Goal: Task Accomplishment & Management: Use online tool/utility

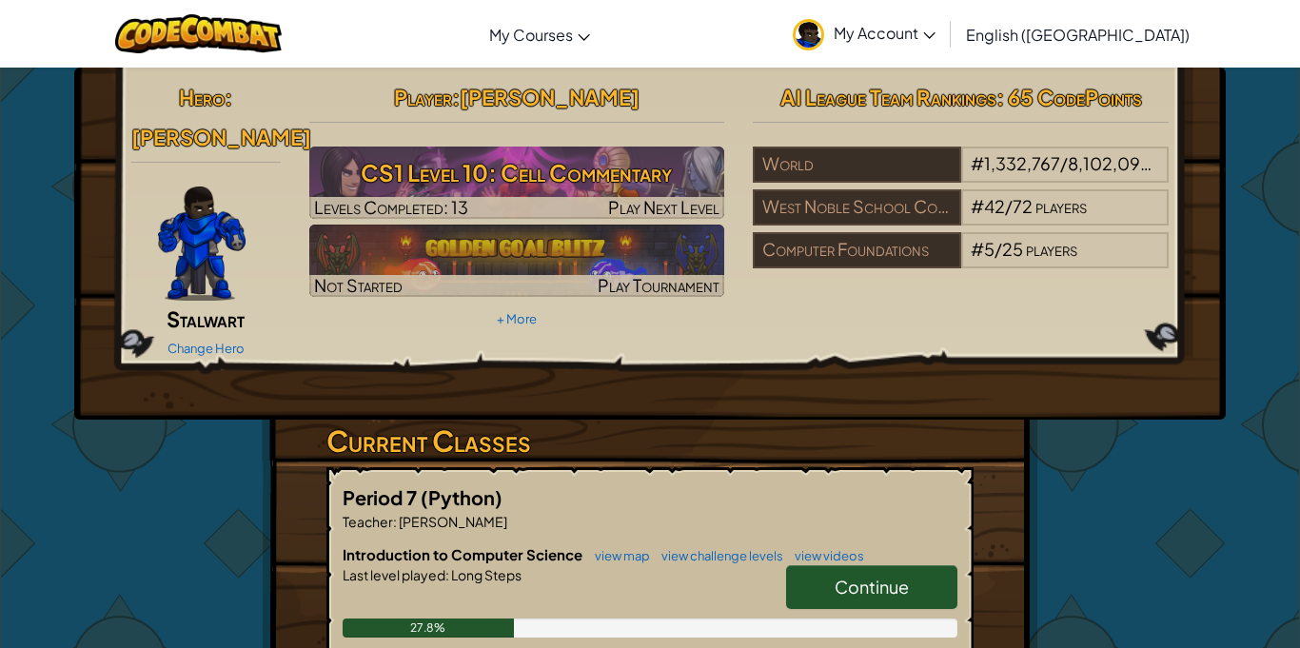
click at [899, 576] on span "Continue" at bounding box center [872, 587] width 74 height 22
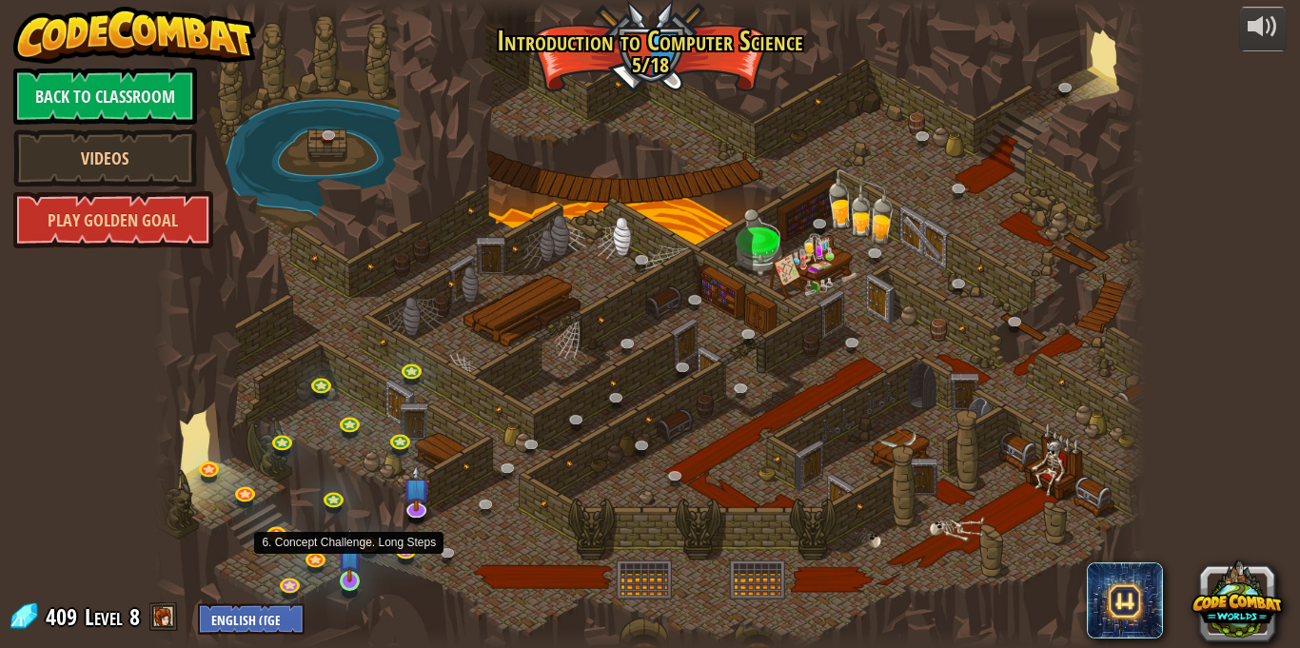
click at [350, 578] on img at bounding box center [350, 555] width 24 height 55
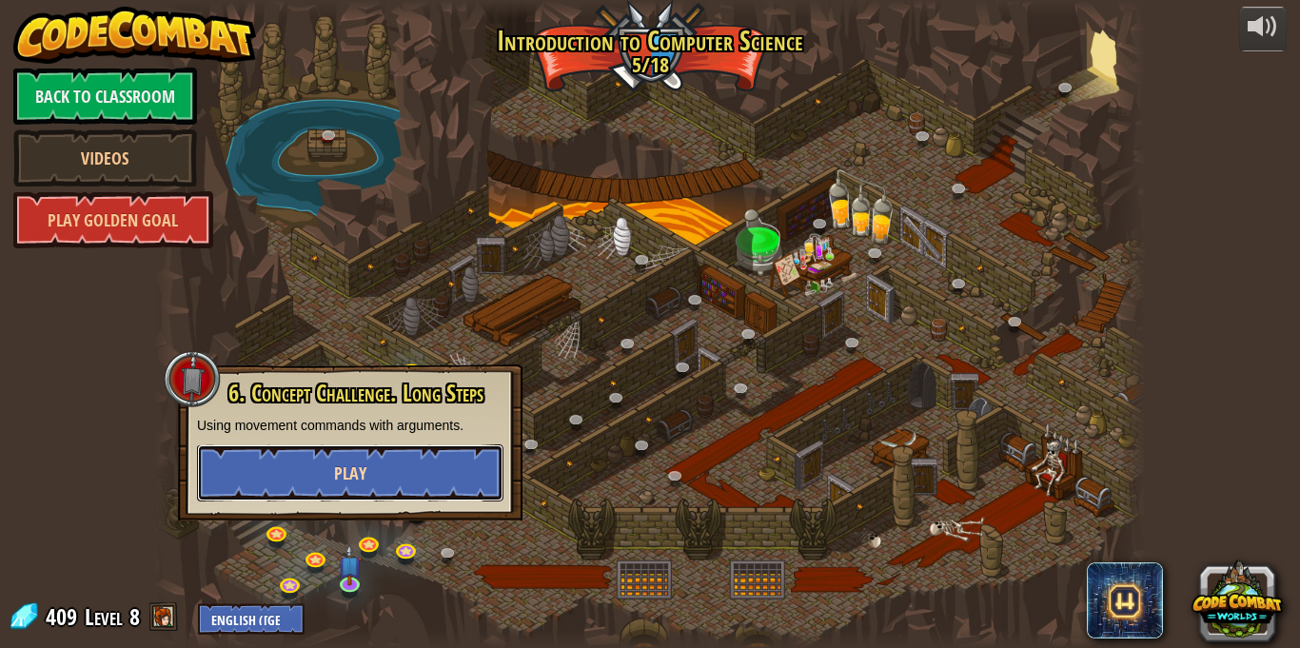
click at [481, 479] on button "Play" at bounding box center [350, 473] width 306 height 57
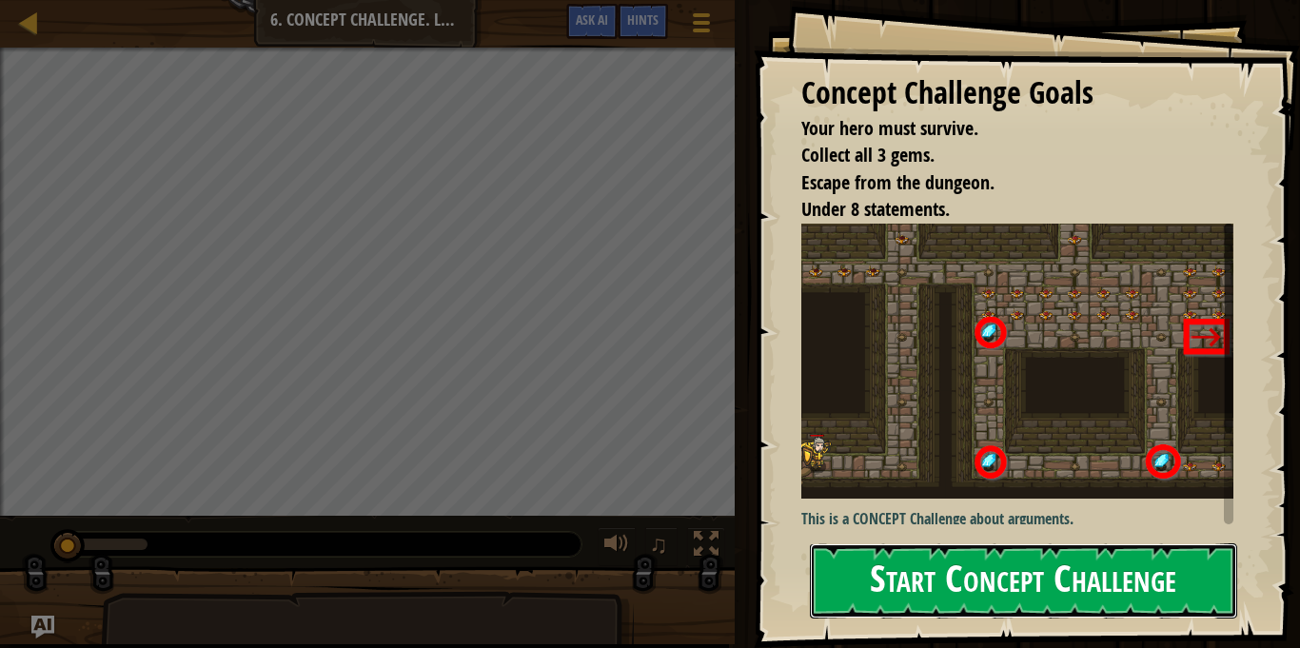
click at [1002, 583] on button "Start Concept Challenge" at bounding box center [1023, 581] width 427 height 75
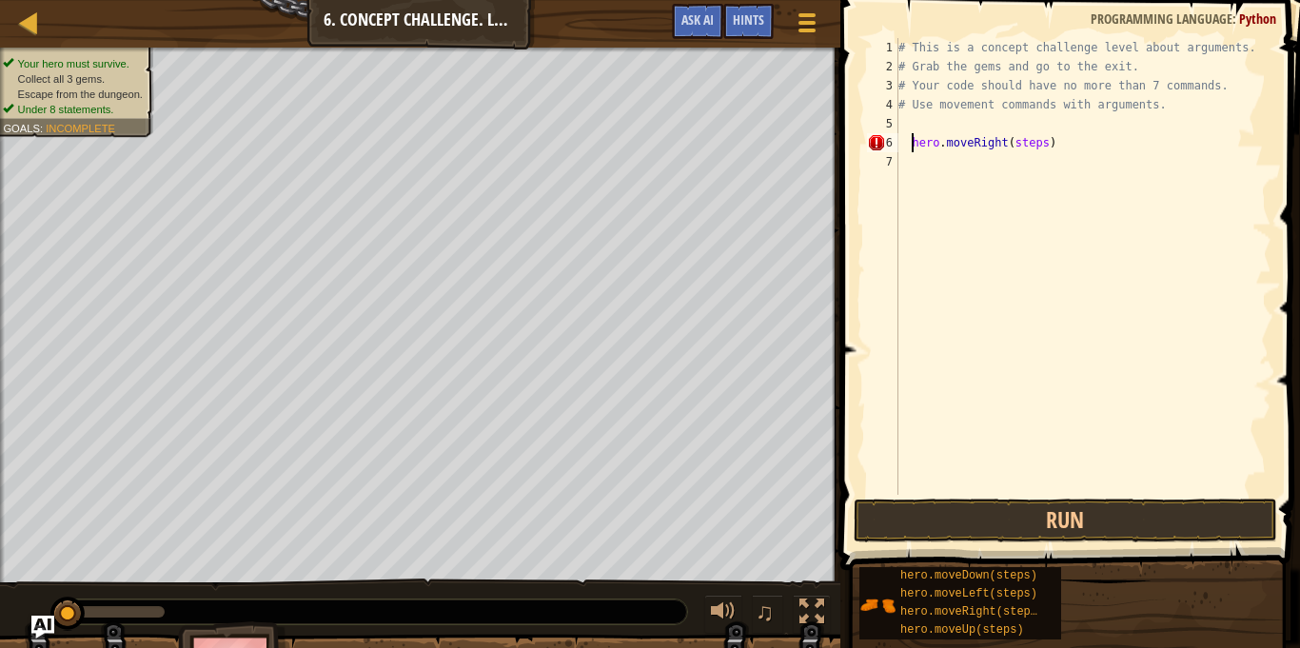
click at [1046, 141] on div "# This is a concept challenge level about arguments. # Grab the gems and go to …" at bounding box center [1083, 285] width 377 height 495
click at [1018, 523] on button "Run" at bounding box center [1066, 521] width 424 height 44
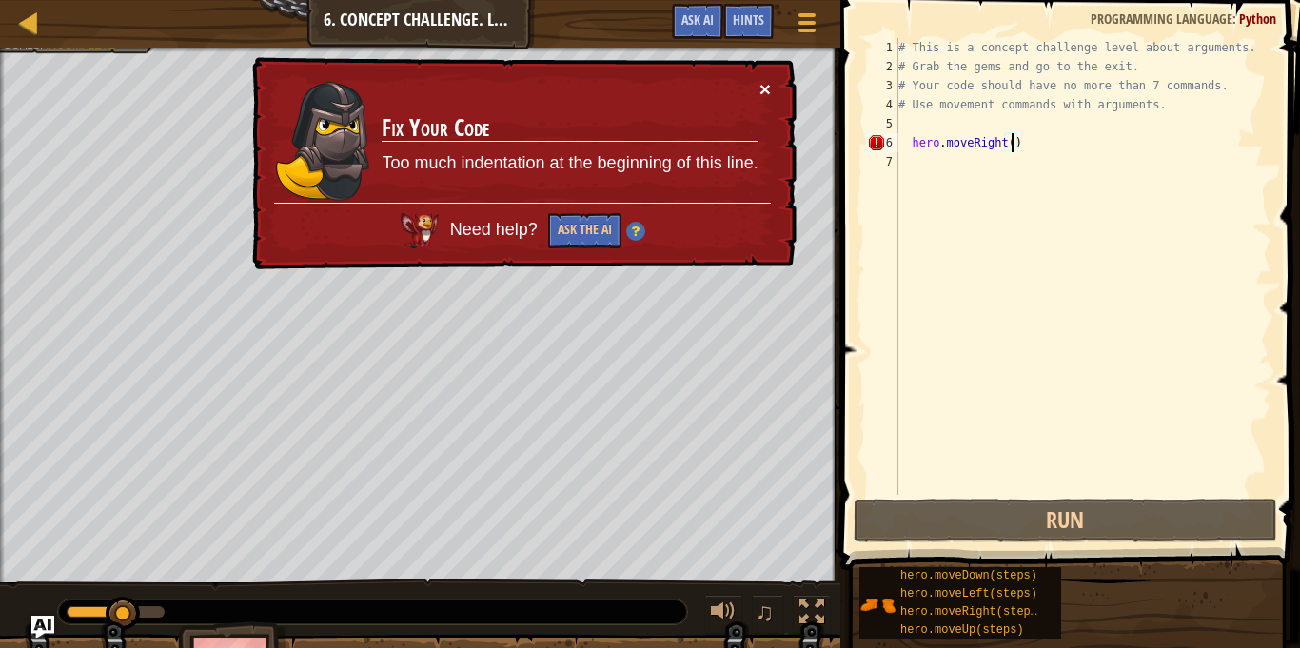
click at [770, 84] on button "×" at bounding box center [765, 89] width 11 height 20
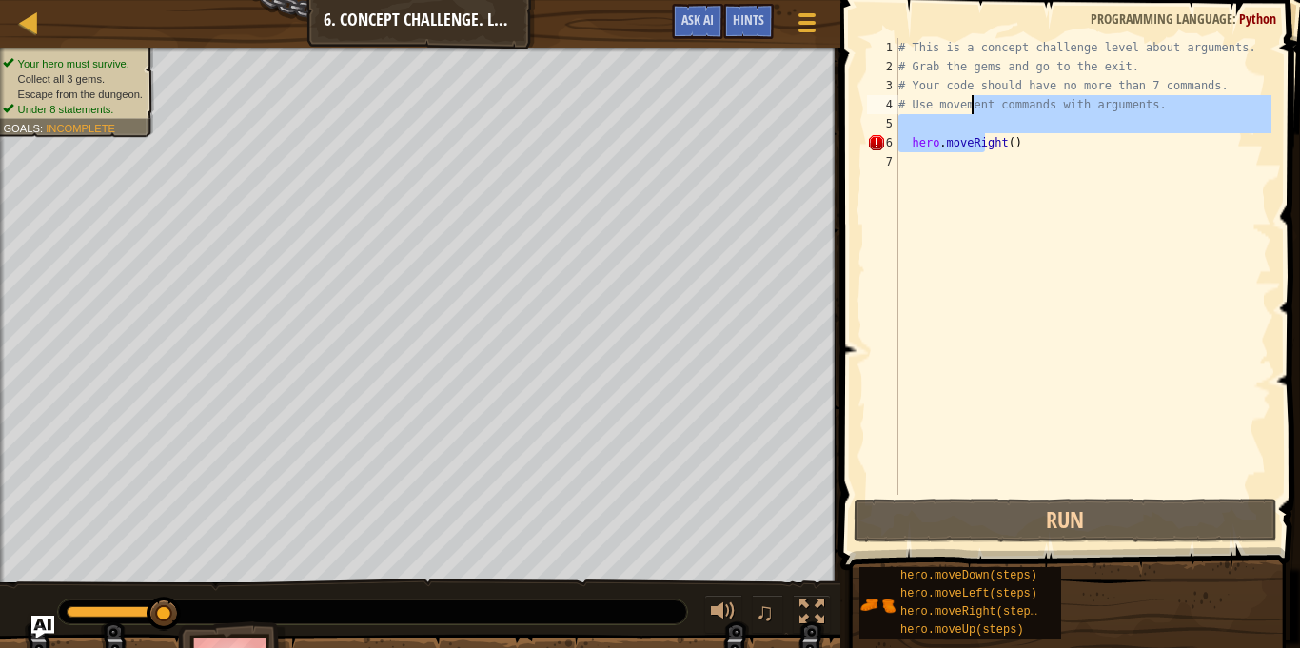
drag, startPoint x: 983, startPoint y: 144, endPoint x: 972, endPoint y: 98, distance: 47.1
click at [972, 98] on div "# This is a concept challenge level about arguments. # Grab the gems and go to …" at bounding box center [1083, 285] width 377 height 495
click at [910, 145] on div "# This is a concept challenge level about arguments. # Grab the gems and go to …" at bounding box center [1083, 266] width 377 height 457
type textarea "hero.moveRight()"
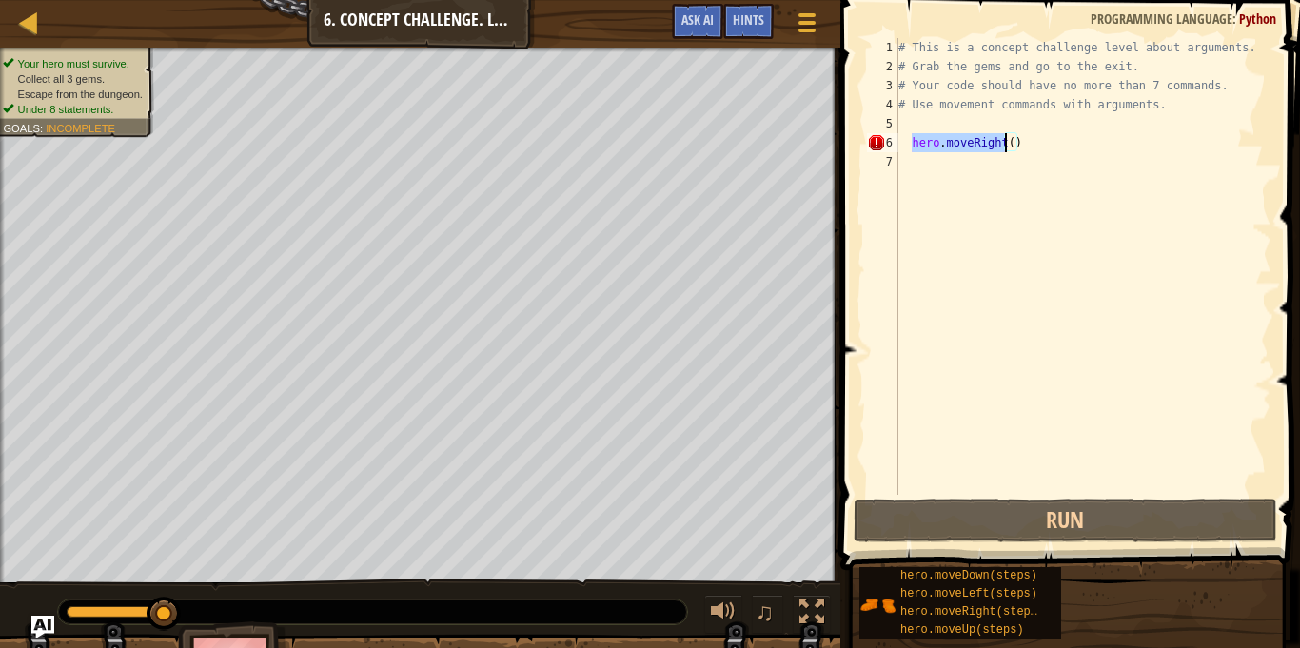
drag, startPoint x: 910, startPoint y: 145, endPoint x: 1035, endPoint y: 142, distance: 124.7
click at [1035, 142] on div "# This is a concept challenge level about arguments. # Grab the gems and go to …" at bounding box center [1083, 285] width 377 height 495
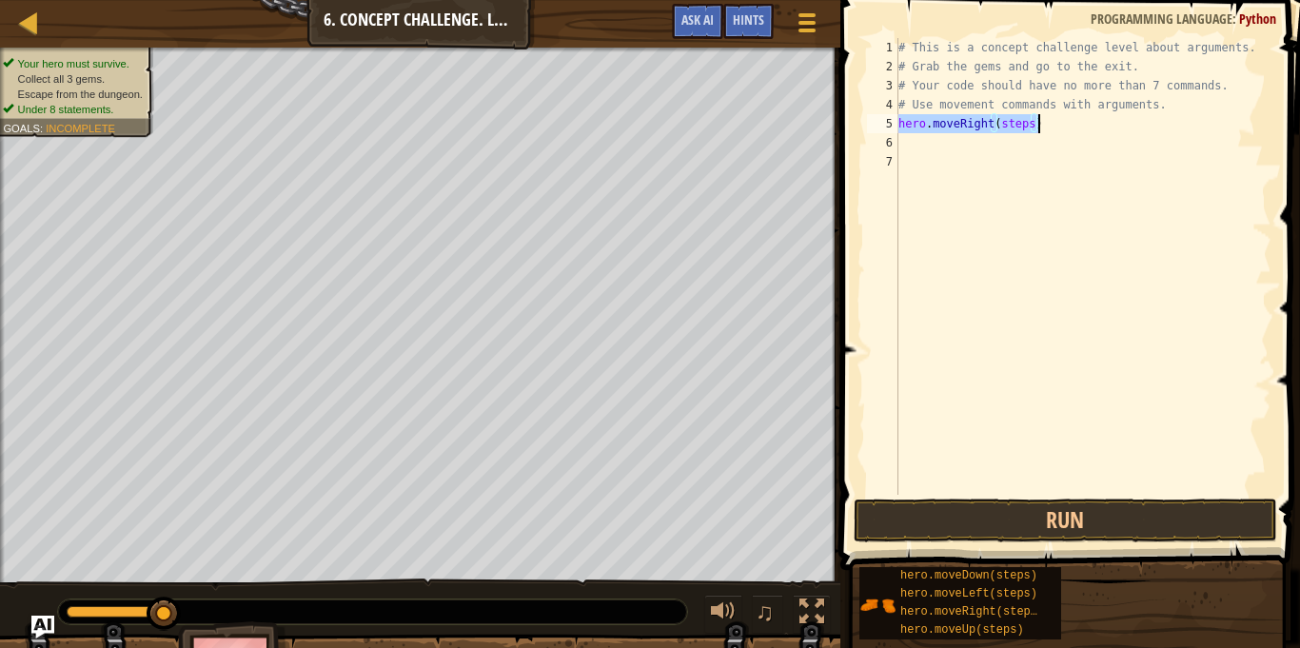
click at [1028, 125] on div "# This is a concept challenge level about arguments. # Grab the gems and go to …" at bounding box center [1083, 266] width 377 height 457
click at [1031, 125] on div "# This is a concept challenge level about arguments. # Grab the gems and go to …" at bounding box center [1083, 285] width 377 height 495
click at [955, 514] on button "Run" at bounding box center [1066, 521] width 424 height 44
click at [910, 142] on div "# This is a concept challenge level about arguments. # Grab the gems and go to …" at bounding box center [1083, 266] width 377 height 457
click at [1016, 143] on div "# This is a concept challenge level about arguments. # Grab the gems and go to …" at bounding box center [1083, 285] width 377 height 495
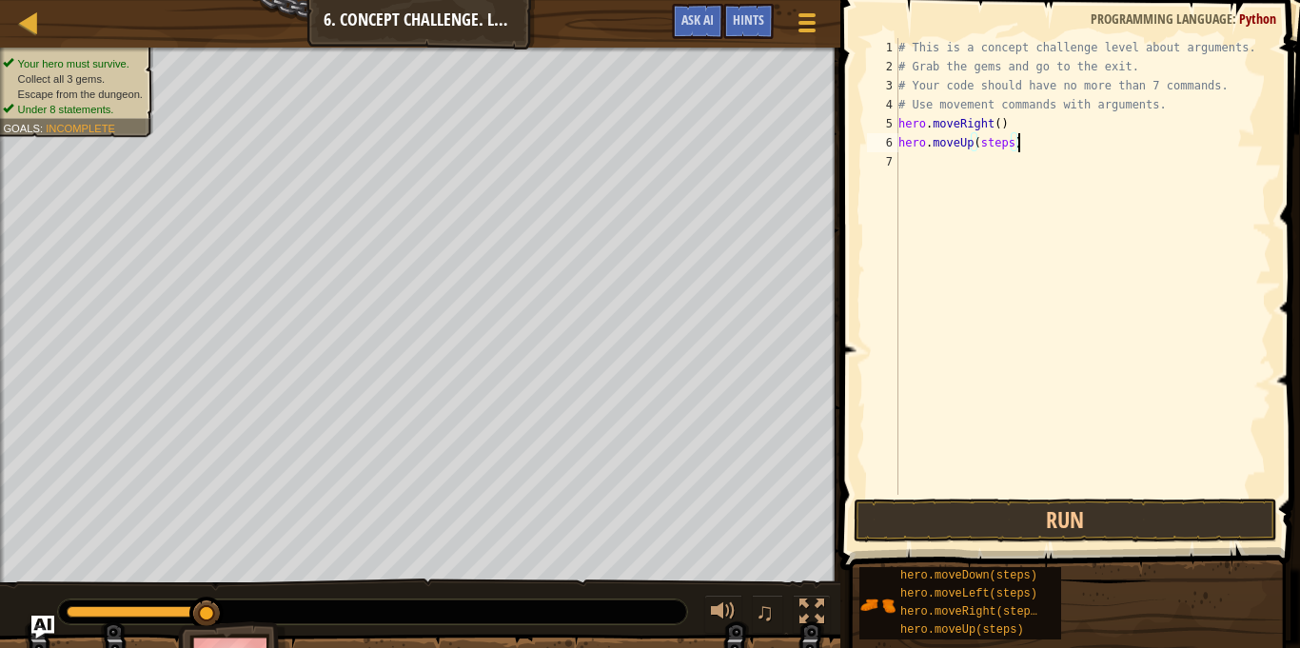
click at [1014, 144] on div "# This is a concept challenge level about arguments. # Grab the gems and go to …" at bounding box center [1083, 285] width 377 height 495
click at [957, 520] on button "Run" at bounding box center [1066, 521] width 424 height 44
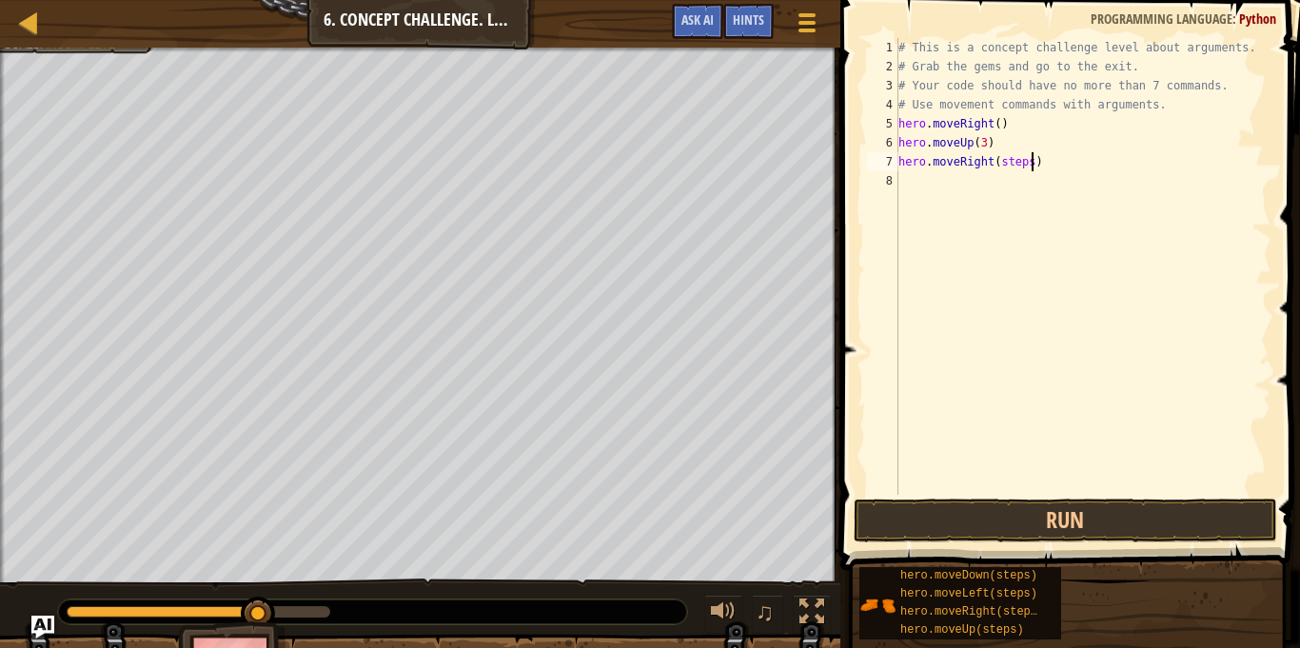
click at [1033, 161] on div "# This is a concept challenge level about arguments. # Grab the gems and go to …" at bounding box center [1083, 285] width 377 height 495
type textarea "hero.moveRight(2)"
click at [977, 514] on button "Run" at bounding box center [1066, 521] width 424 height 44
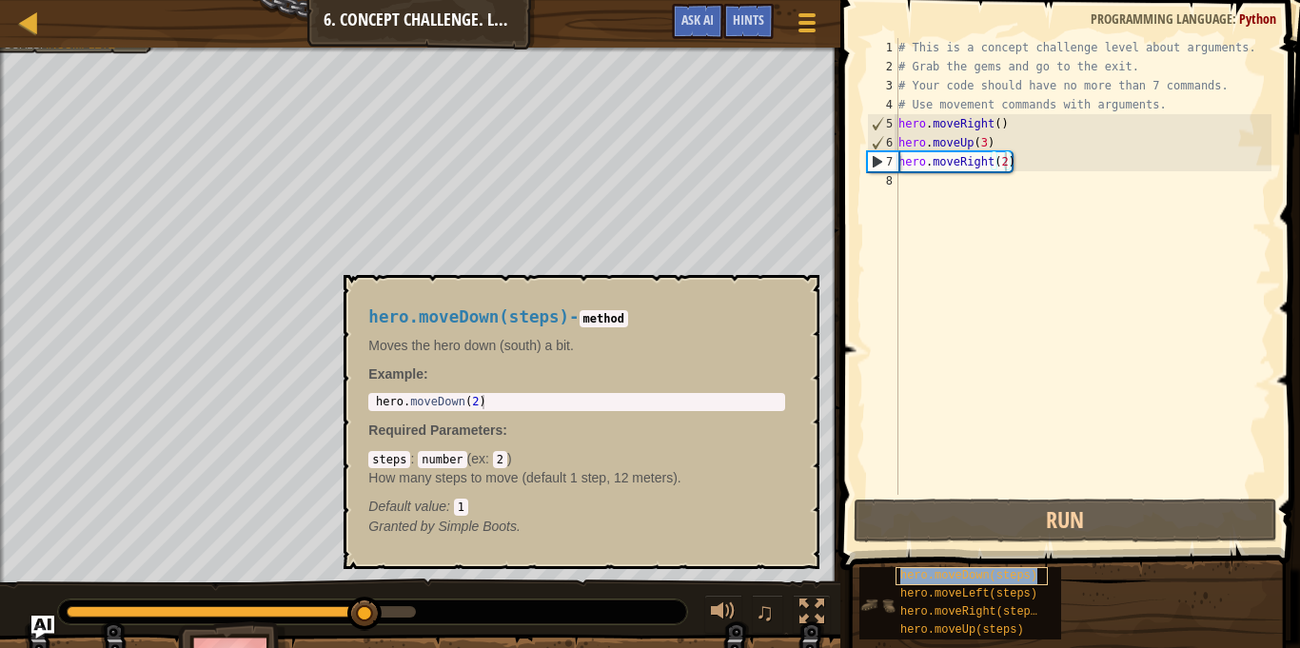
click at [956, 567] on div "hero.moveDown(steps)" at bounding box center [972, 576] width 152 height 18
click at [931, 188] on div "# This is a concept challenge level about arguments. # Grab the gems and go to …" at bounding box center [1083, 285] width 377 height 495
type textarea "m"
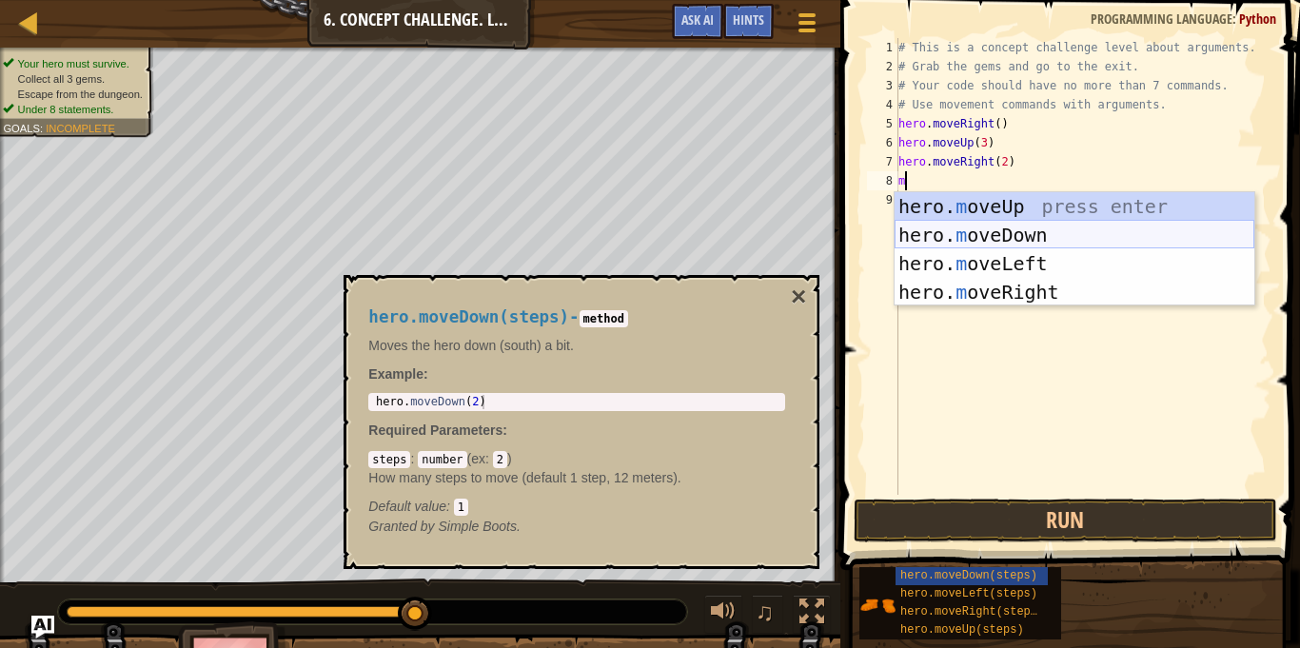
click at [928, 227] on div "hero. m oveUp press enter hero. m oveDown press enter hero. m oveLeft press ent…" at bounding box center [1075, 277] width 360 height 171
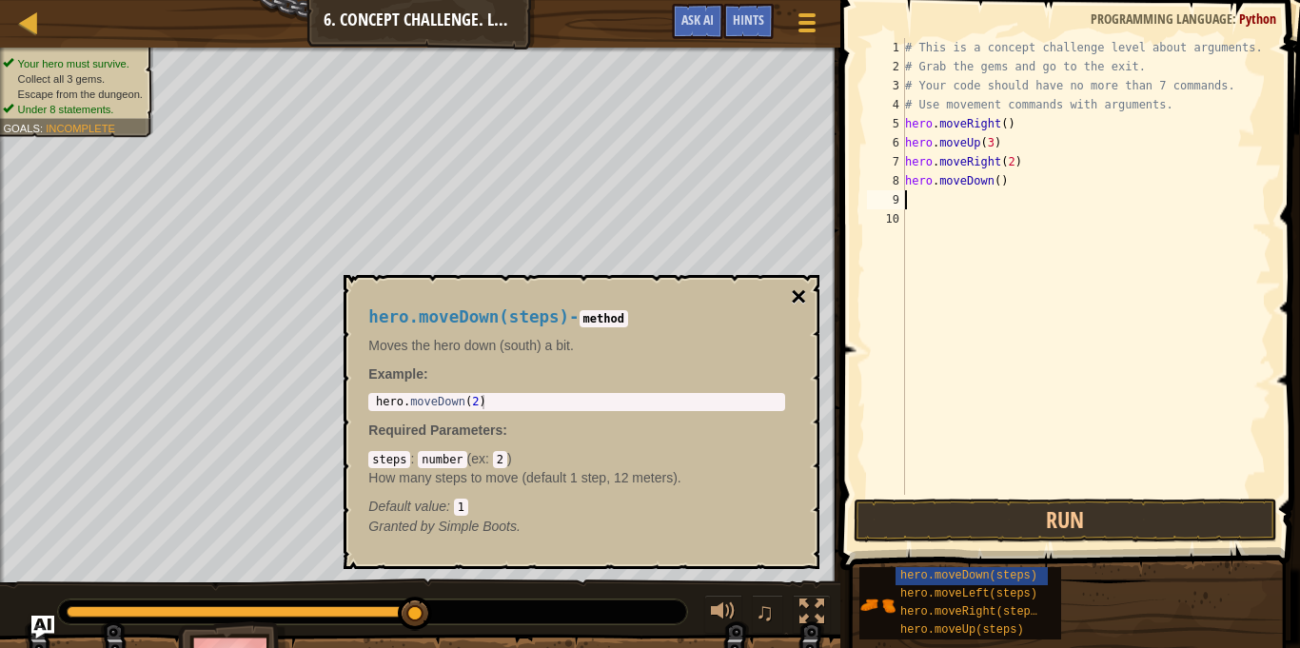
click at [799, 295] on button "×" at bounding box center [798, 297] width 15 height 27
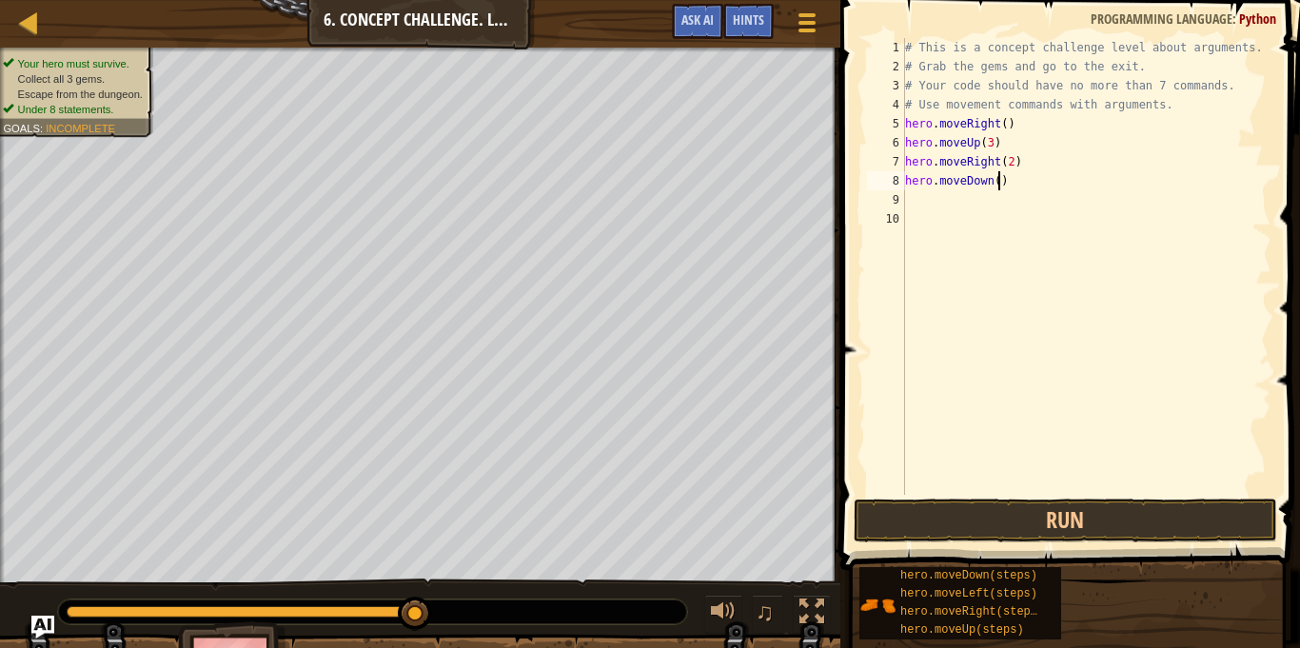
click at [999, 183] on div "# This is a concept challenge level about arguments. # Grab the gems and go to …" at bounding box center [1086, 285] width 370 height 495
click at [1015, 515] on button "Run" at bounding box center [1066, 521] width 424 height 44
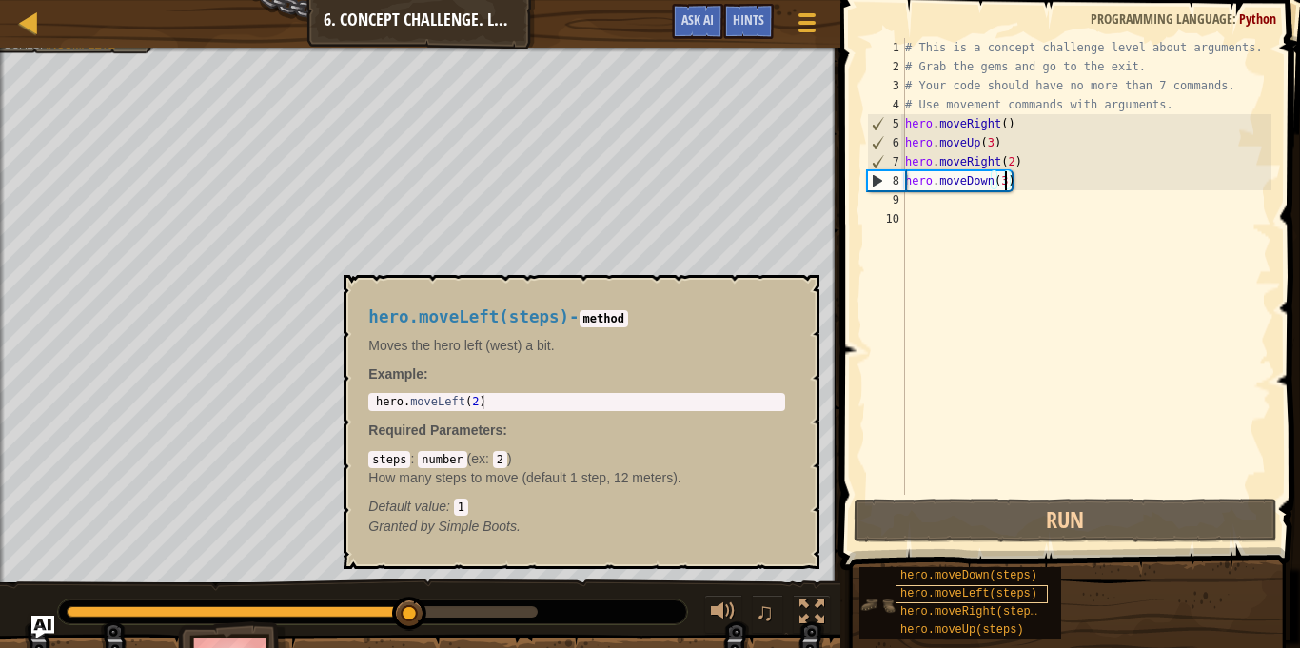
scroll to position [9, 15]
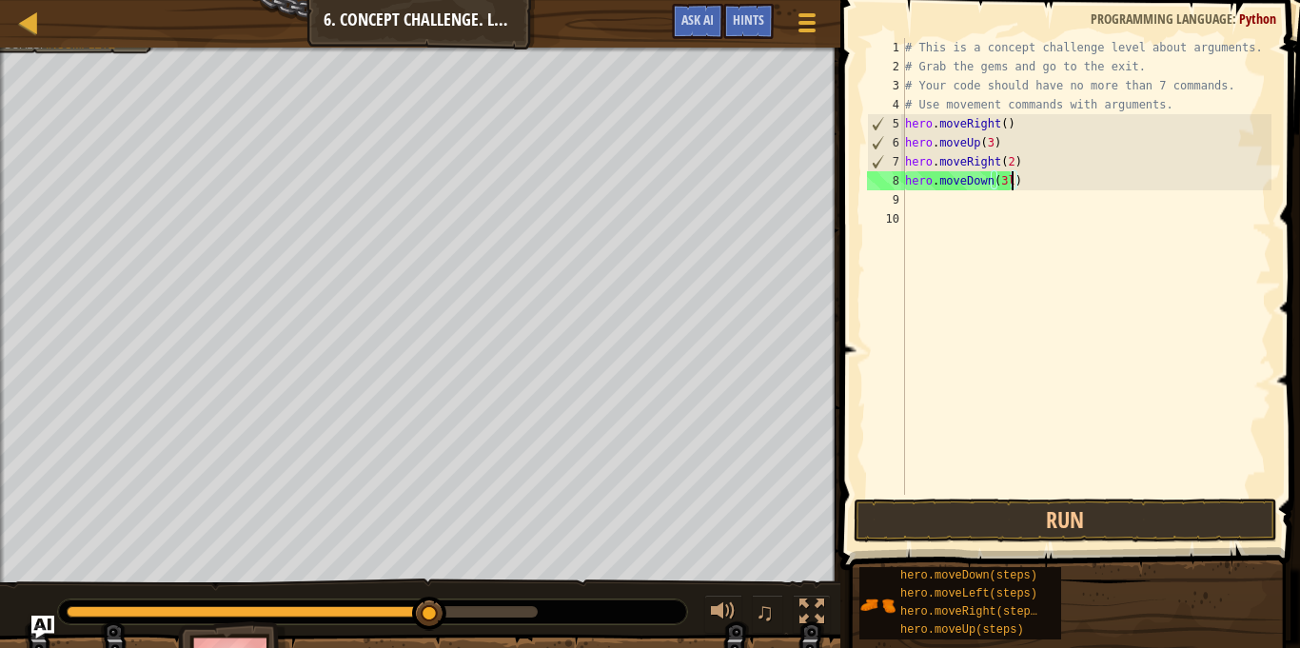
type textarea "hero.moveDown(3)"
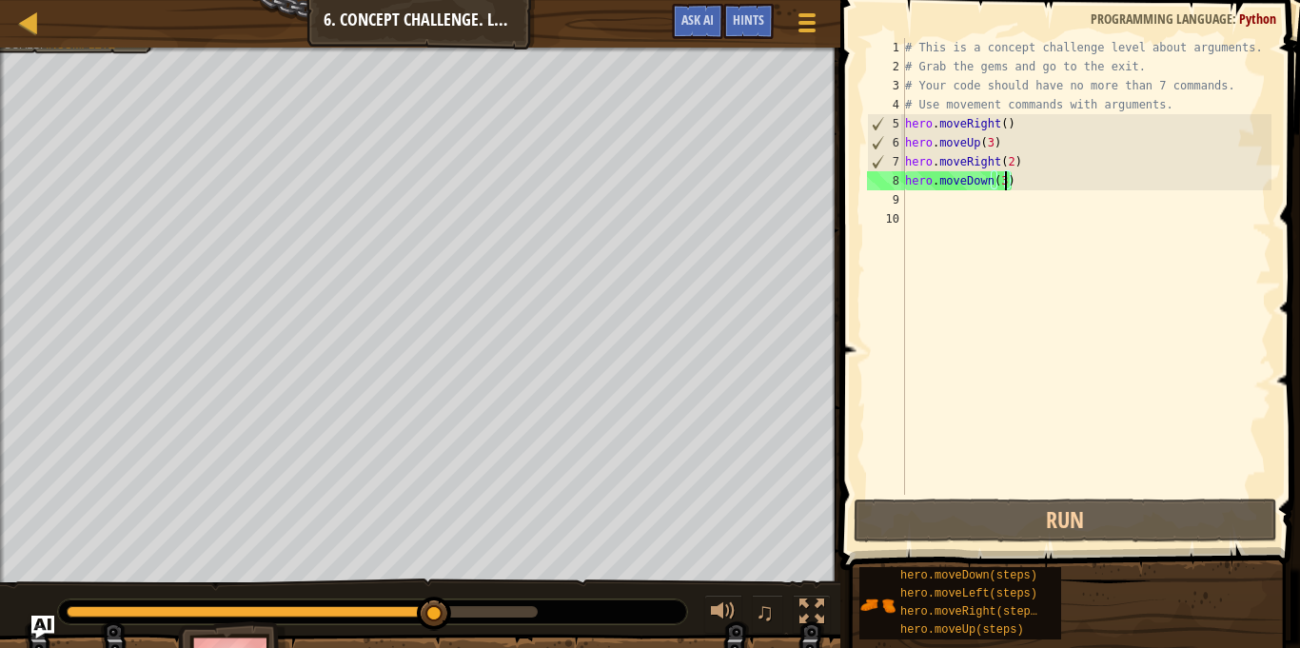
scroll to position [9, 14]
click at [982, 208] on div "# This is a concept challenge level about arguments. # Grab the gems and go to …" at bounding box center [1086, 285] width 370 height 495
type textarea "l"
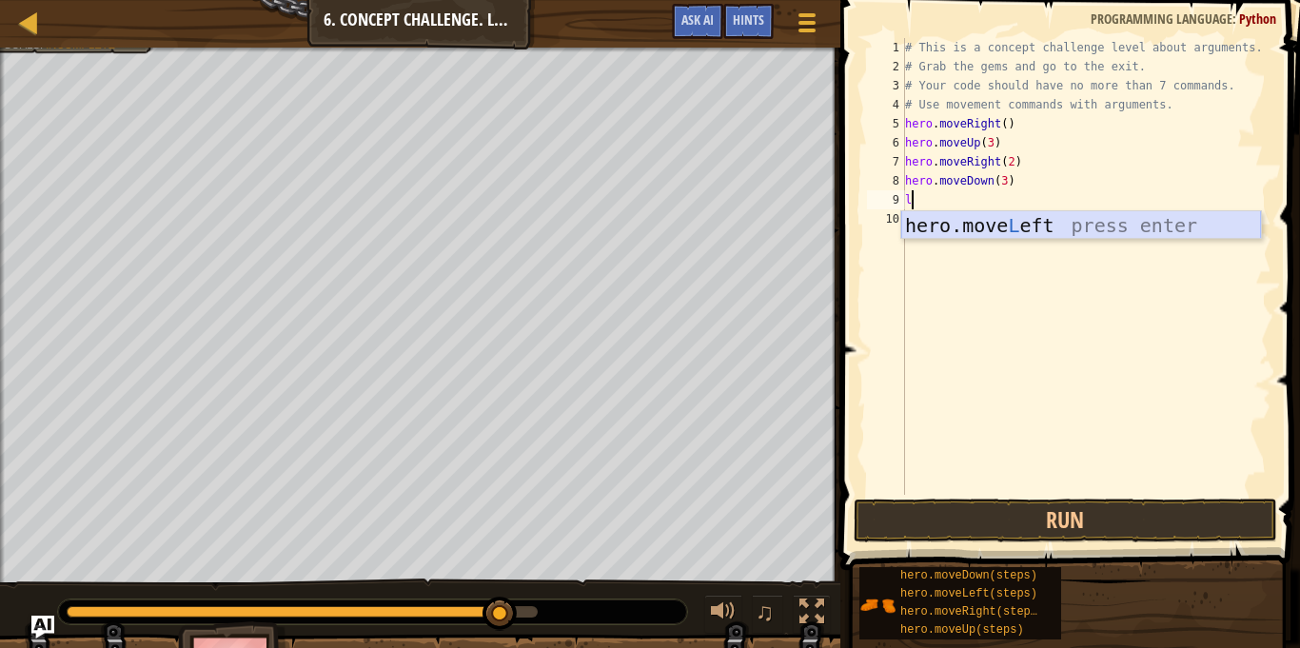
click at [976, 221] on div "hero.move L eft press enter" at bounding box center [1081, 254] width 360 height 86
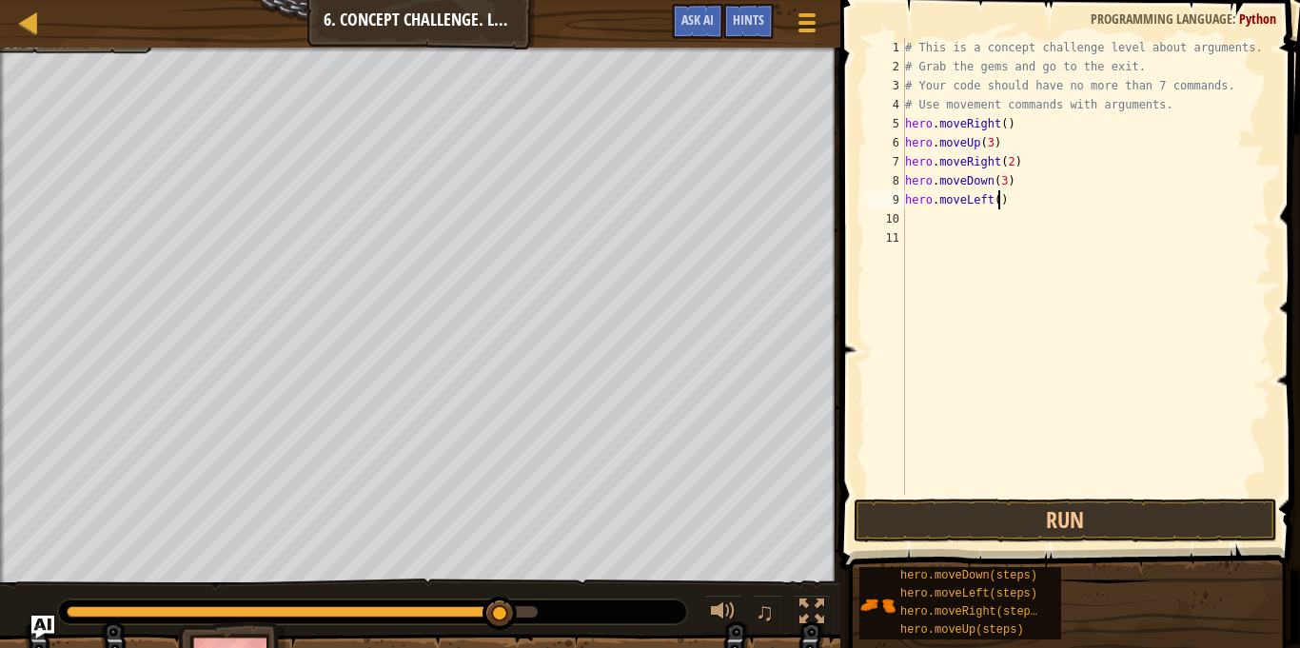
click at [998, 201] on div "# This is a concept challenge level about arguments. # Grab the gems and go to …" at bounding box center [1086, 285] width 370 height 495
type textarea "hero.moveLeft()"
click at [967, 534] on button "Run" at bounding box center [1066, 521] width 424 height 44
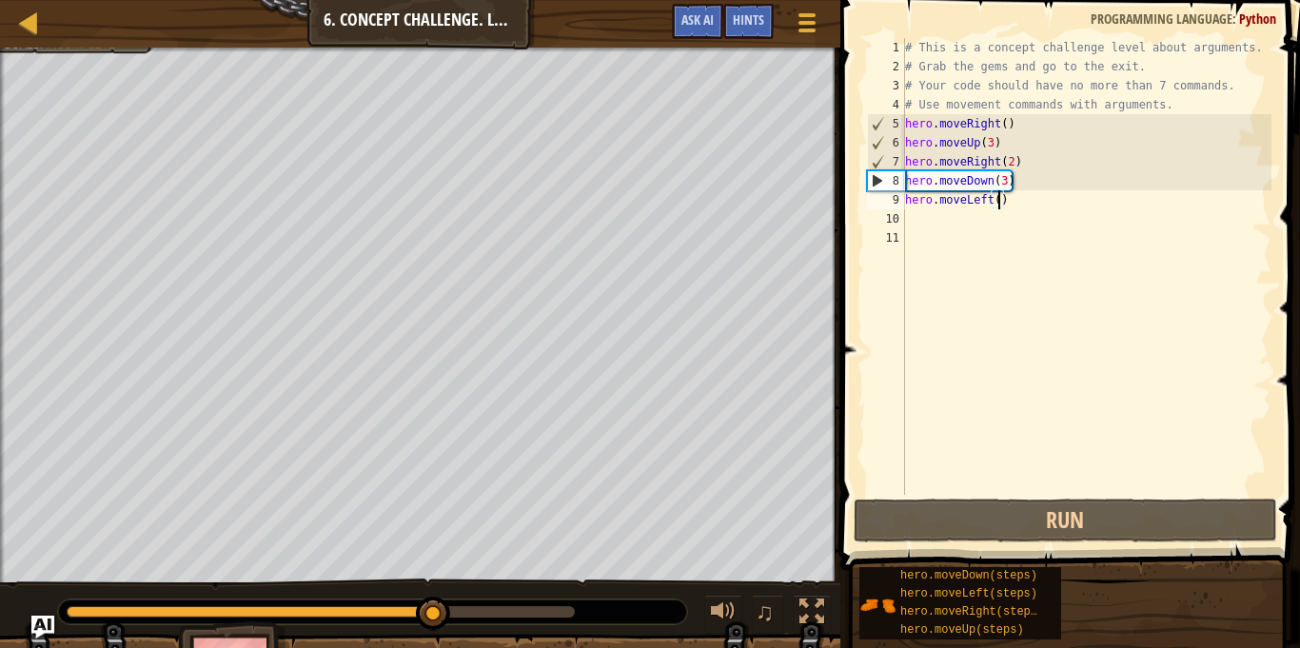
click at [935, 226] on div "# This is a concept challenge level about arguments. # Grab the gems and go to …" at bounding box center [1086, 285] width 370 height 495
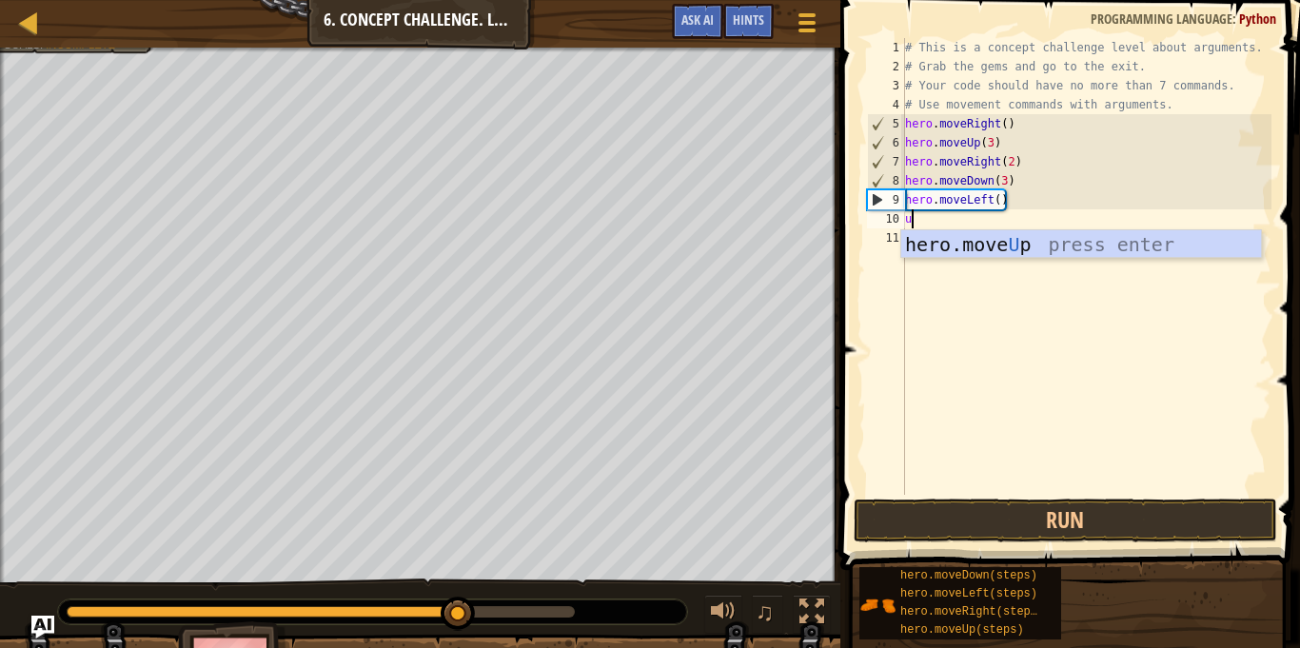
type textarea "up"
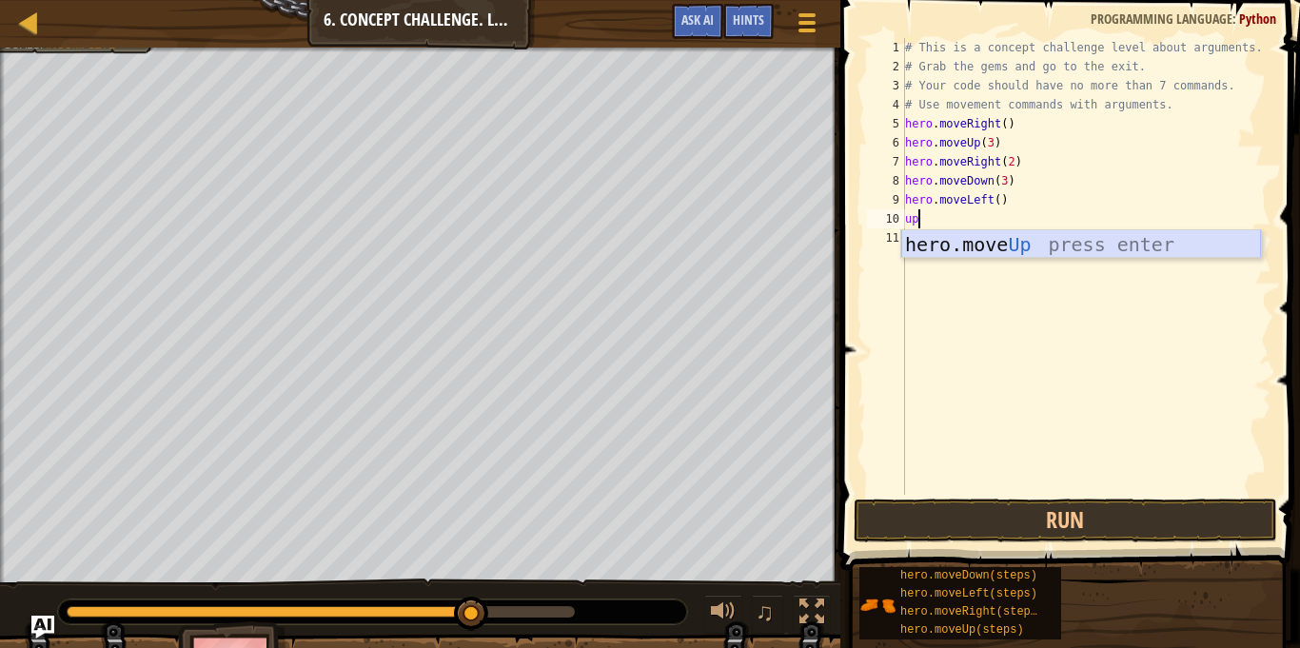
click at [935, 248] on div "hero.move Up press enter" at bounding box center [1081, 273] width 360 height 86
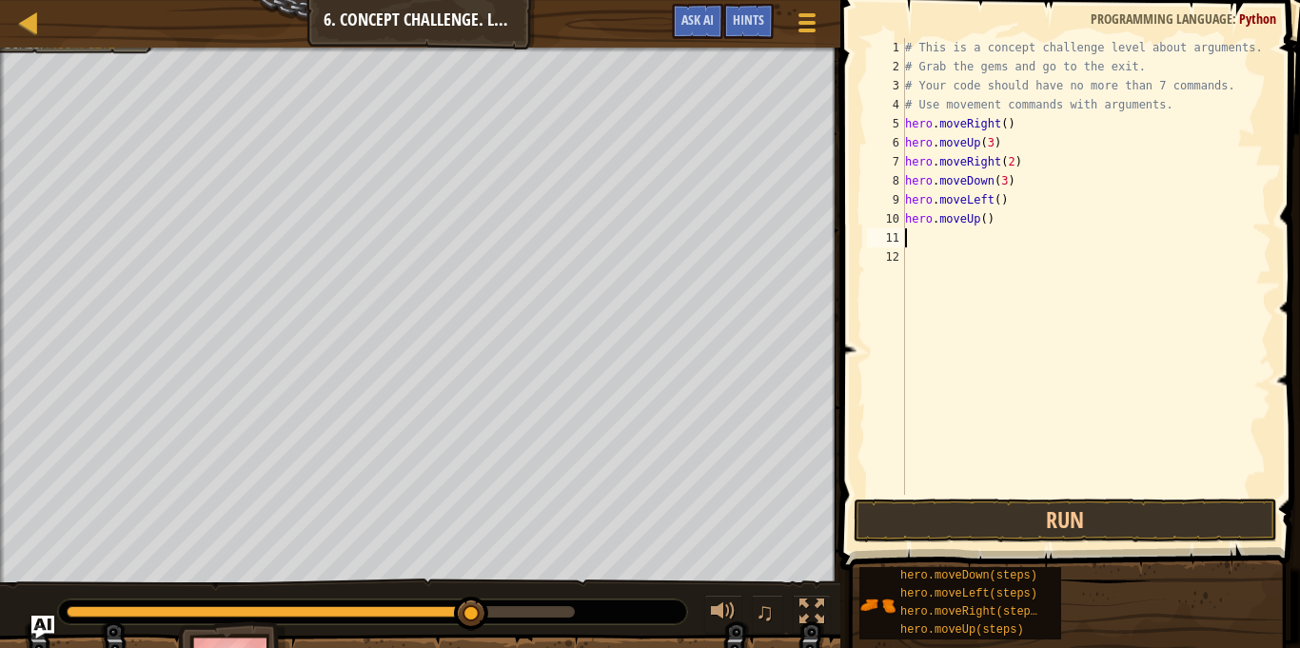
scroll to position [9, 0]
click at [986, 217] on div "# This is a concept challenge level about arguments. # Grab the gems and go to …" at bounding box center [1086, 285] width 370 height 495
type textarea "hero.moveUp(2)"
click at [988, 517] on button "Run" at bounding box center [1066, 521] width 424 height 44
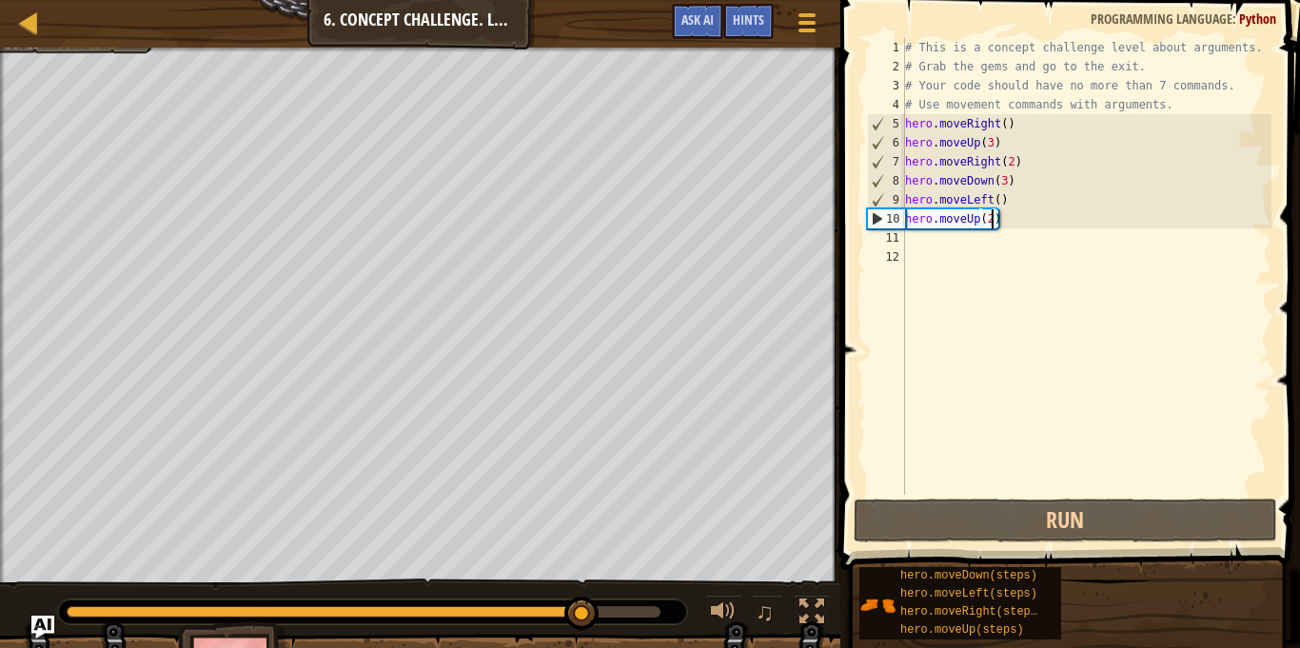
click at [925, 245] on div "# This is a concept challenge level about arguments. # Grab the gems and go to …" at bounding box center [1086, 285] width 370 height 495
type textarea "r"
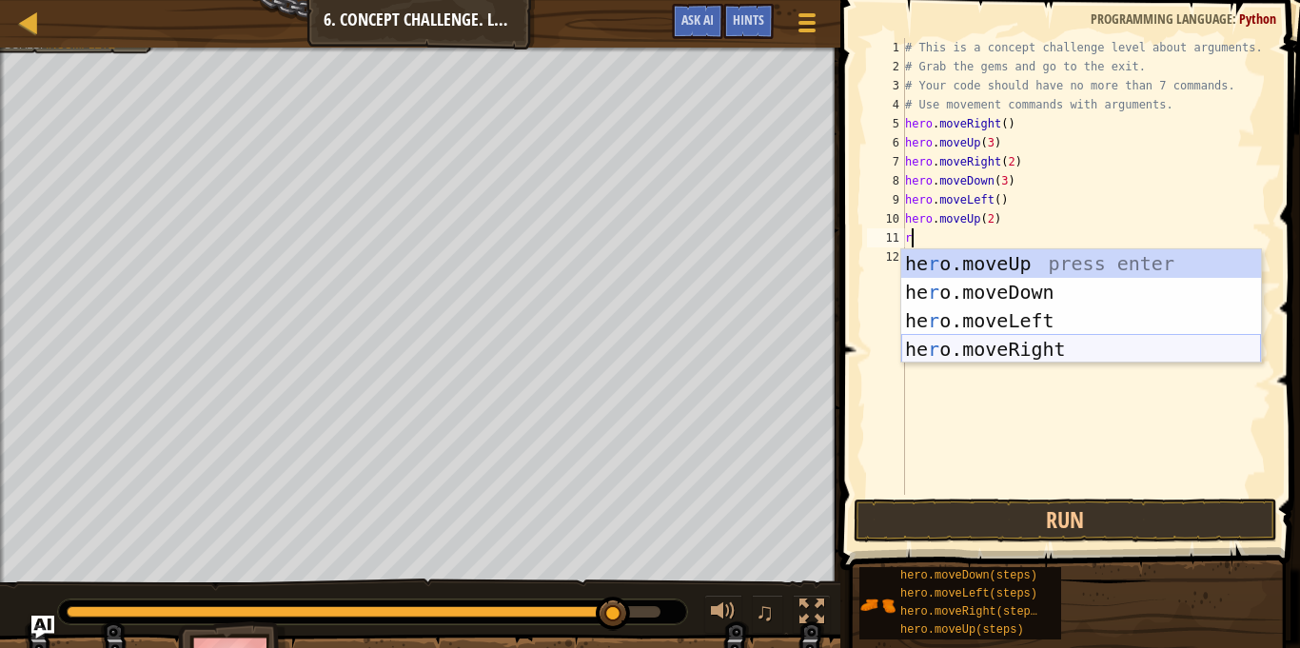
click at [986, 347] on div "he r o.moveUp press enter he r o.moveDown press enter he r o.moveLeft press ent…" at bounding box center [1081, 334] width 360 height 171
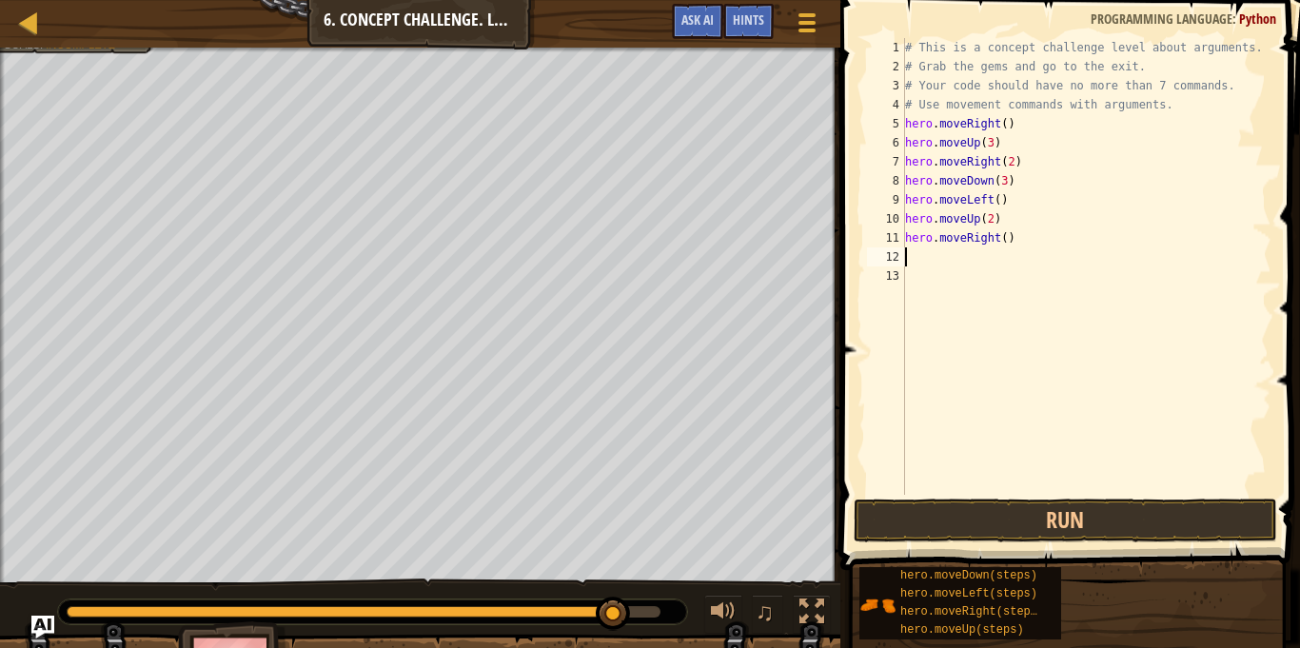
click at [1009, 236] on div "# This is a concept challenge level about arguments. # Grab the gems and go to …" at bounding box center [1086, 285] width 370 height 495
click at [1002, 239] on div "# This is a concept challenge level about arguments. # Grab the gems and go to …" at bounding box center [1086, 285] width 370 height 495
click at [940, 519] on button "Run" at bounding box center [1066, 521] width 424 height 44
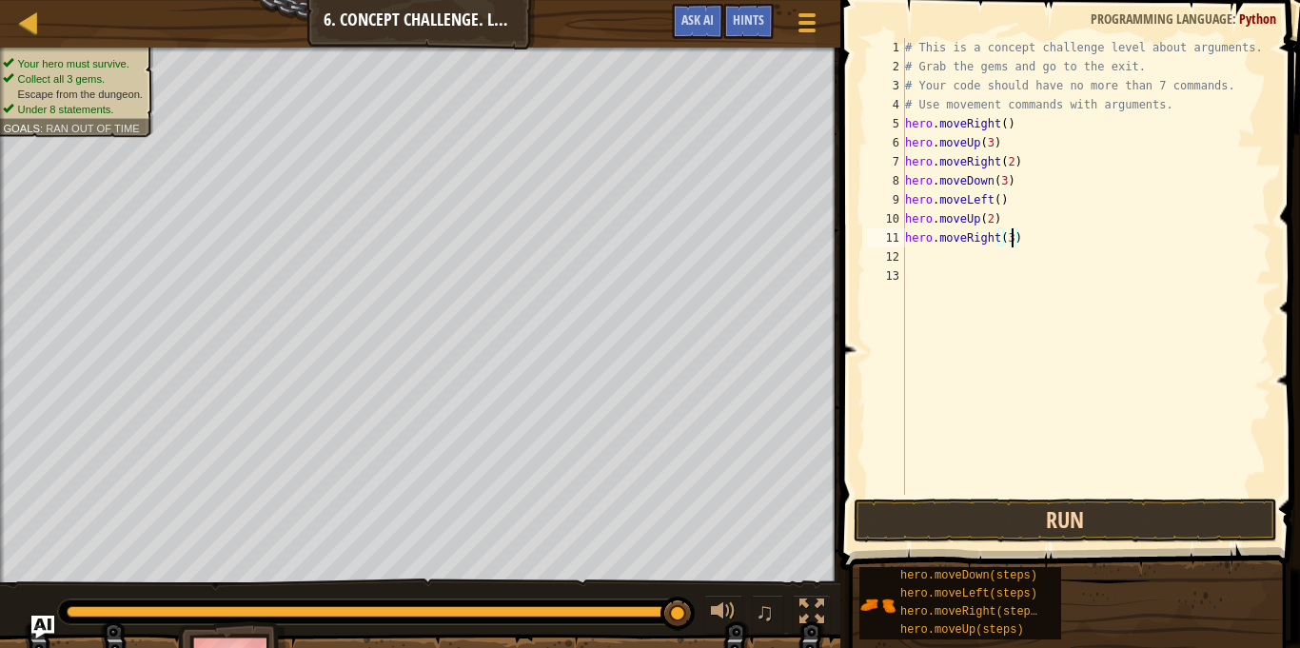
type textarea "hero.moveRight(3)"
click at [1089, 512] on button "Run" at bounding box center [1066, 521] width 424 height 44
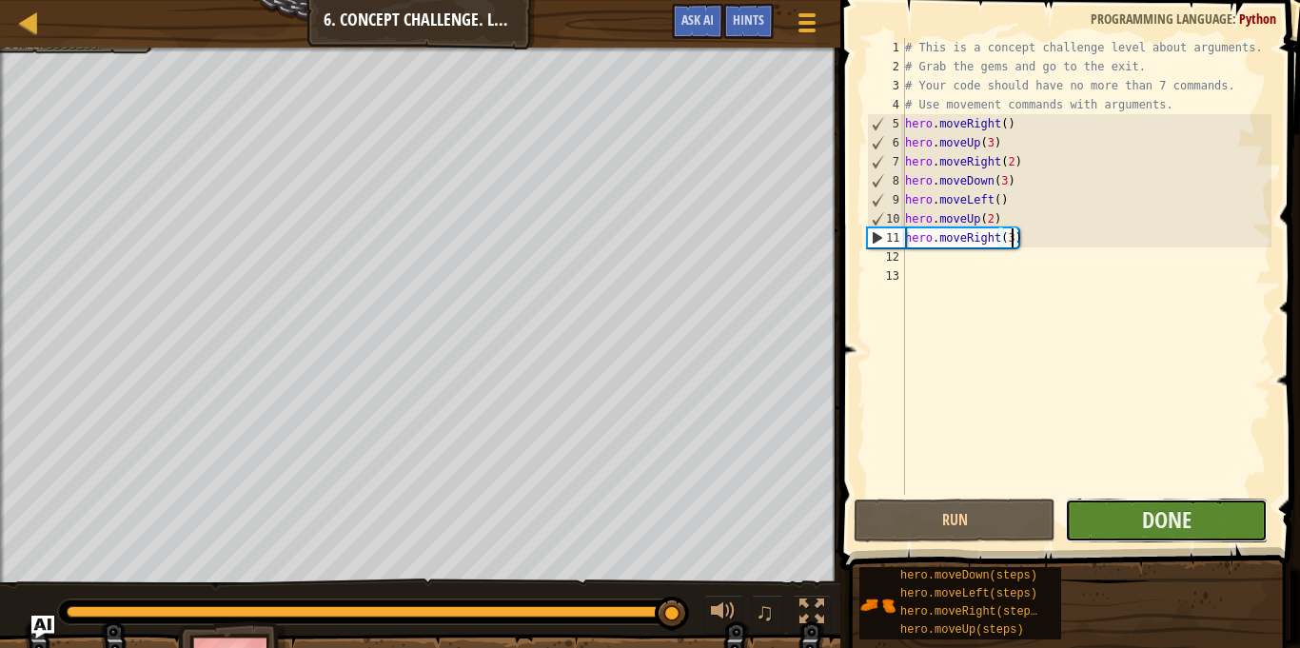
click at [1109, 537] on button "Done" at bounding box center [1166, 521] width 202 height 44
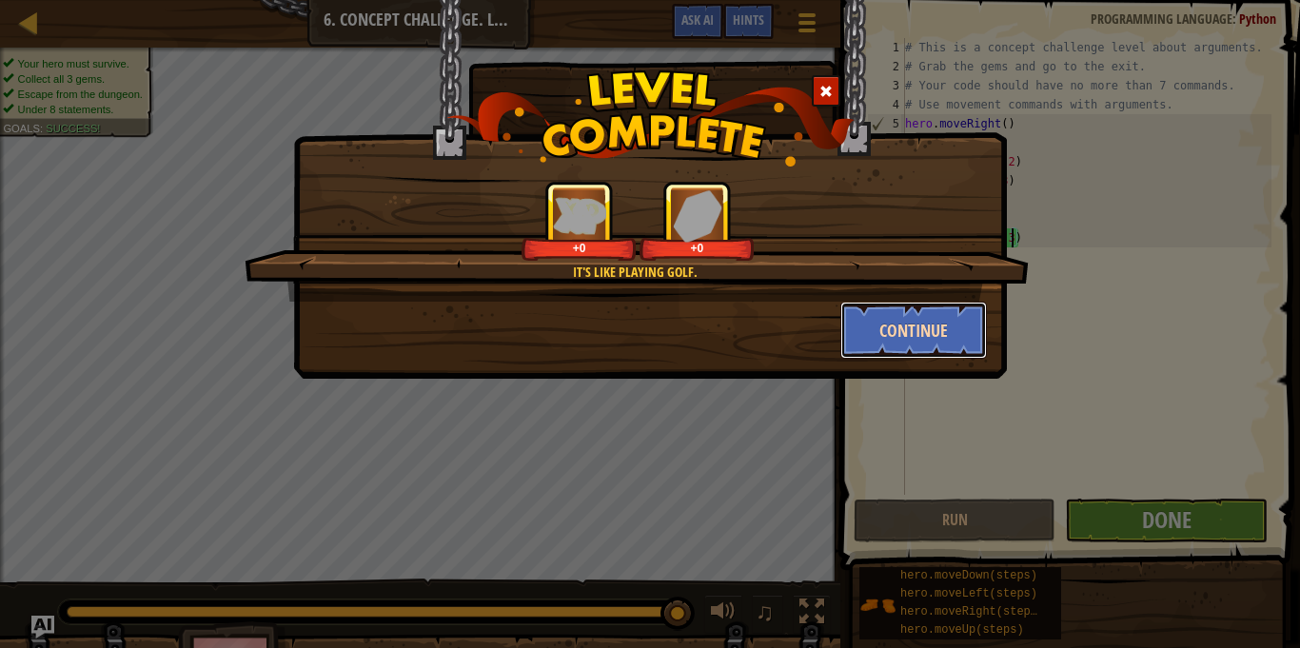
click at [890, 337] on button "Continue" at bounding box center [914, 330] width 148 height 57
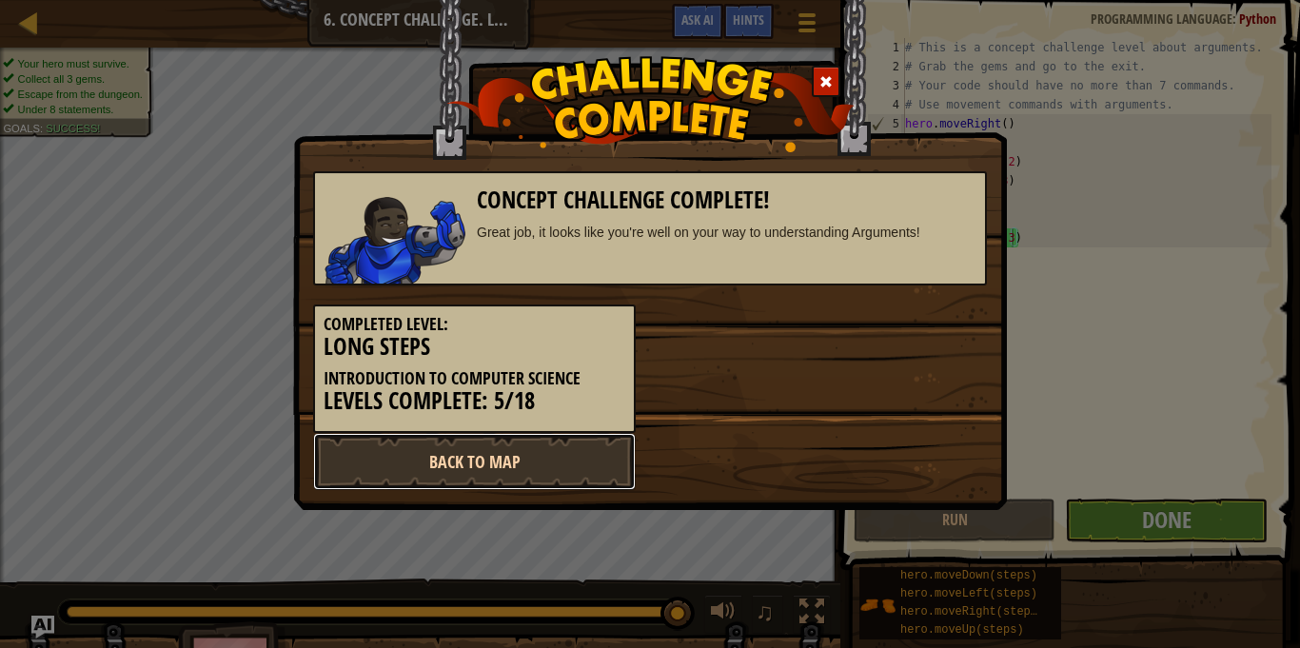
click at [495, 467] on link "Back to Map" at bounding box center [474, 461] width 323 height 57
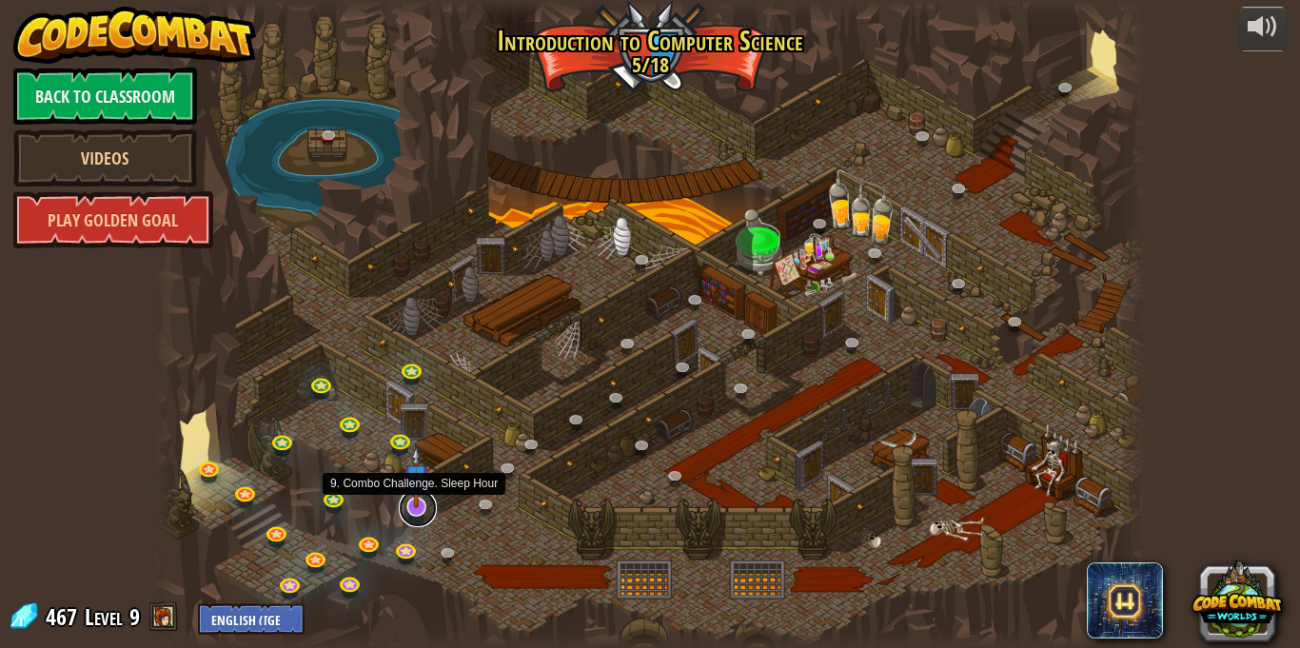
click at [420, 508] on link at bounding box center [418, 508] width 38 height 38
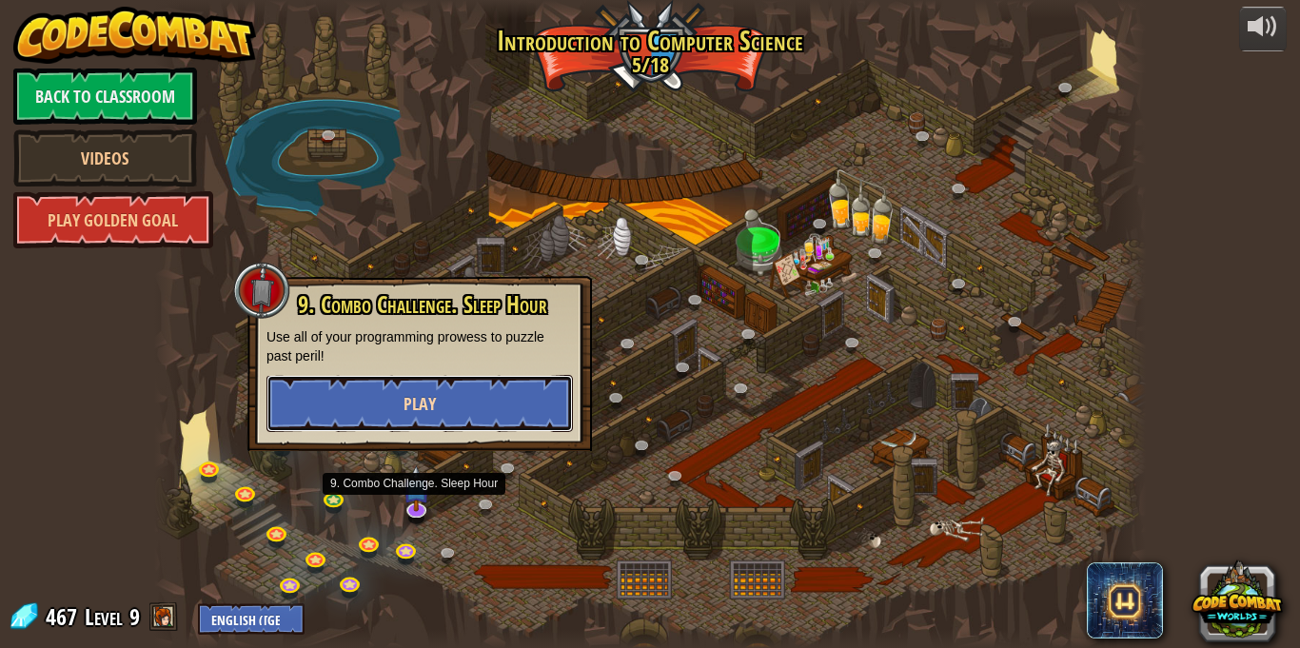
click at [528, 396] on button "Play" at bounding box center [420, 403] width 306 height 57
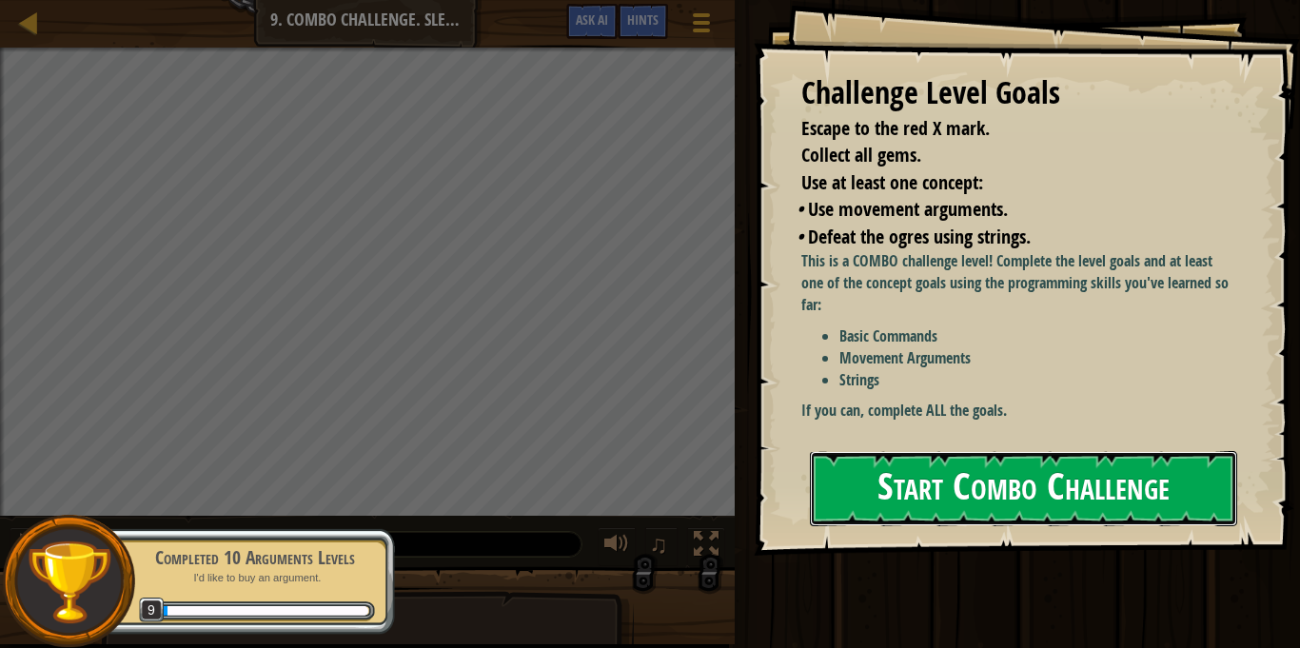
click at [1072, 451] on button "Start Combo Challenge" at bounding box center [1023, 488] width 427 height 75
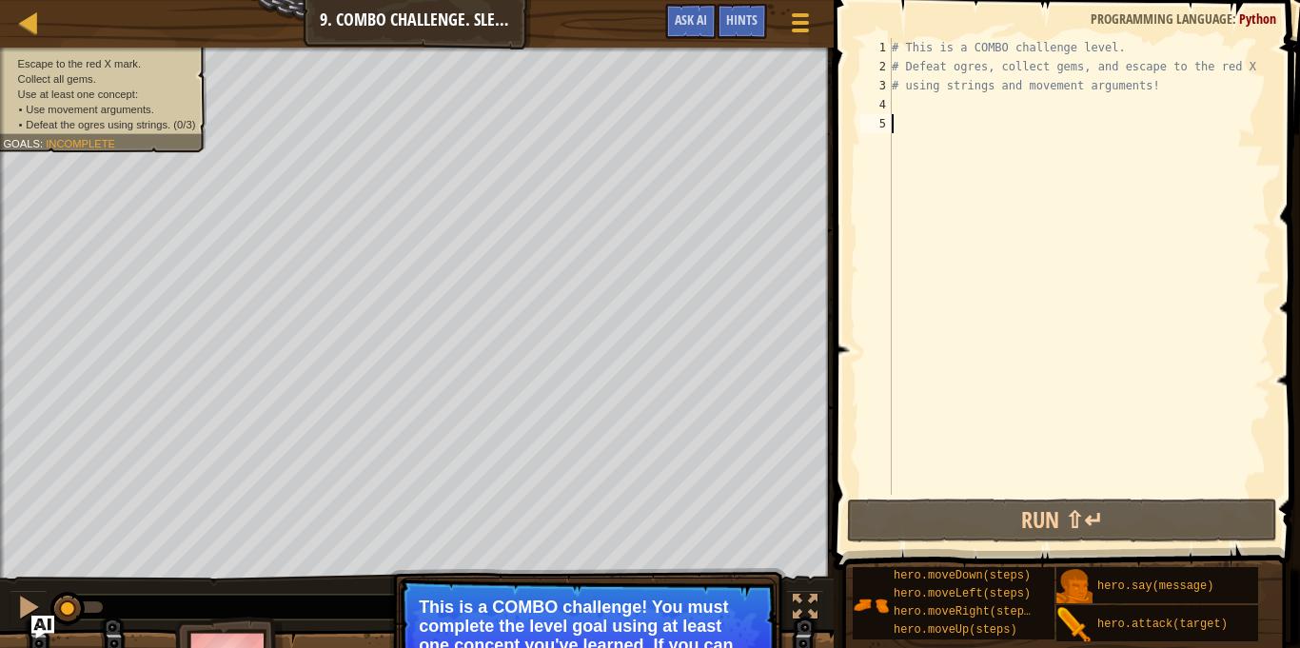
click at [929, 109] on div "# This is a COMBO challenge level. # Defeat ogres, collect gems, and escape to …" at bounding box center [1080, 285] width 384 height 495
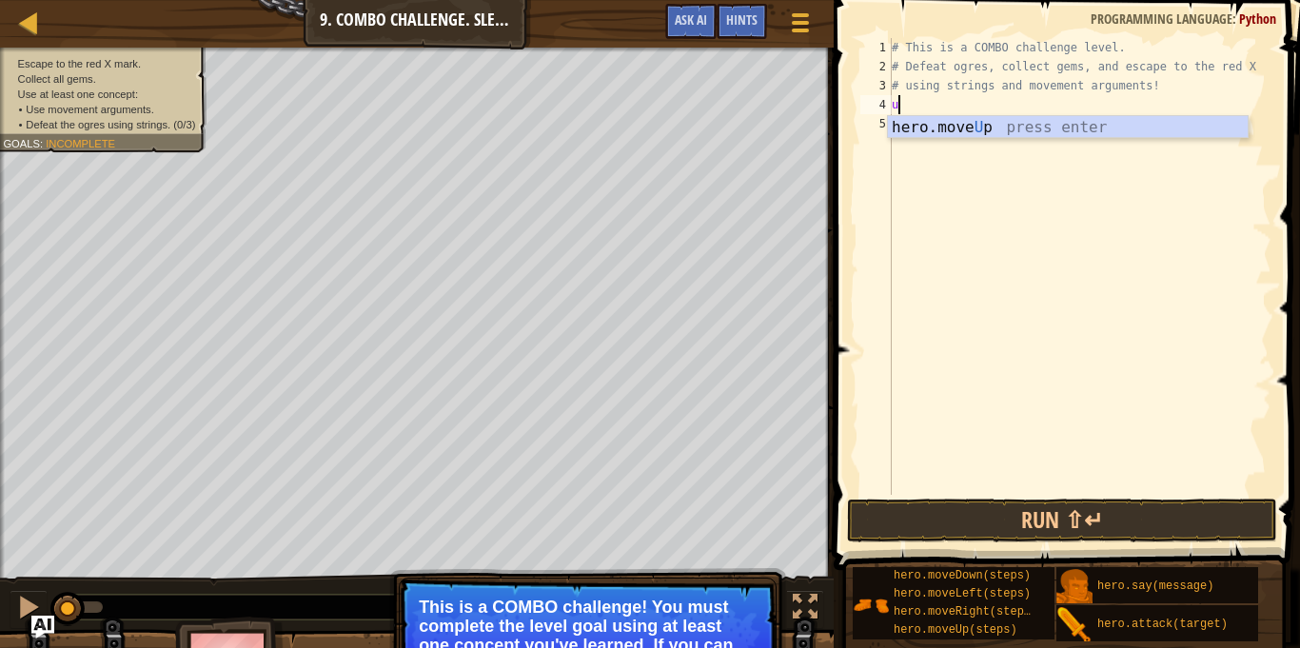
scroll to position [9, 0]
type textarea "up"
click at [906, 123] on div "hero.move Up press enter" at bounding box center [1068, 150] width 360 height 69
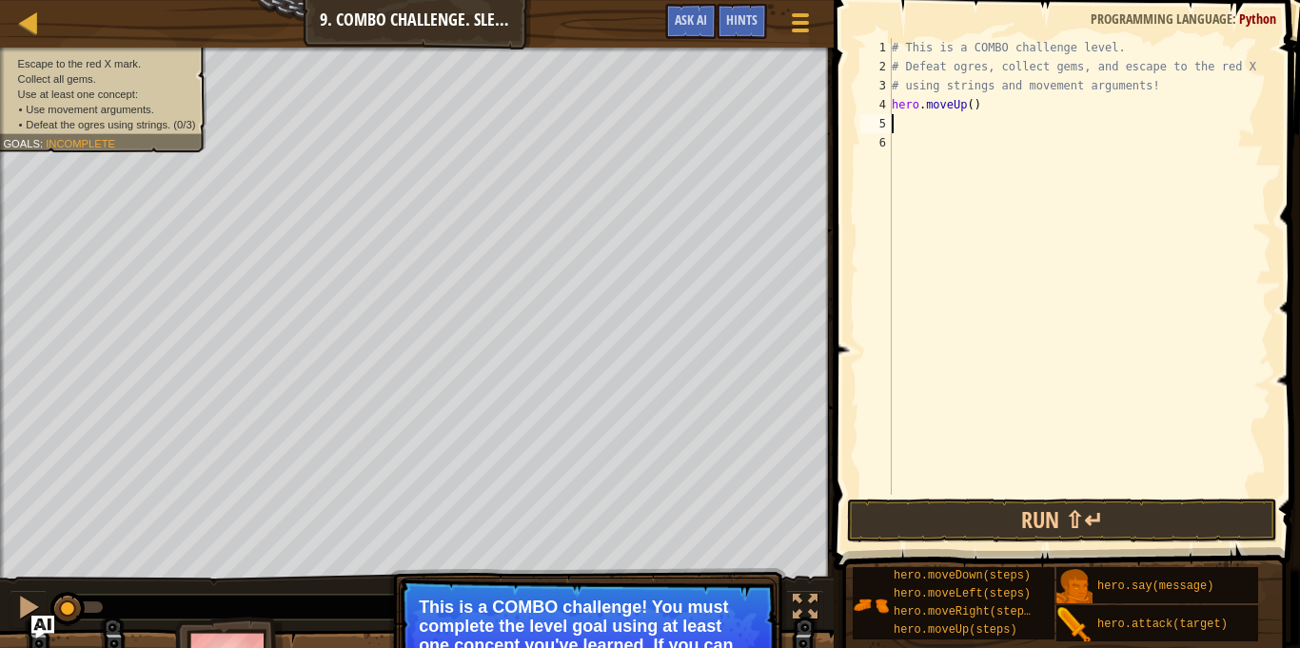
click at [972, 106] on div "# This is a COMBO challenge level. # Defeat ogres, collect gems, and escape to …" at bounding box center [1080, 285] width 384 height 495
type textarea "hero.moveUp()"
click at [972, 125] on div "# This is a COMBO challenge level. # Defeat ogres, collect gems, and escape to …" at bounding box center [1080, 285] width 384 height 495
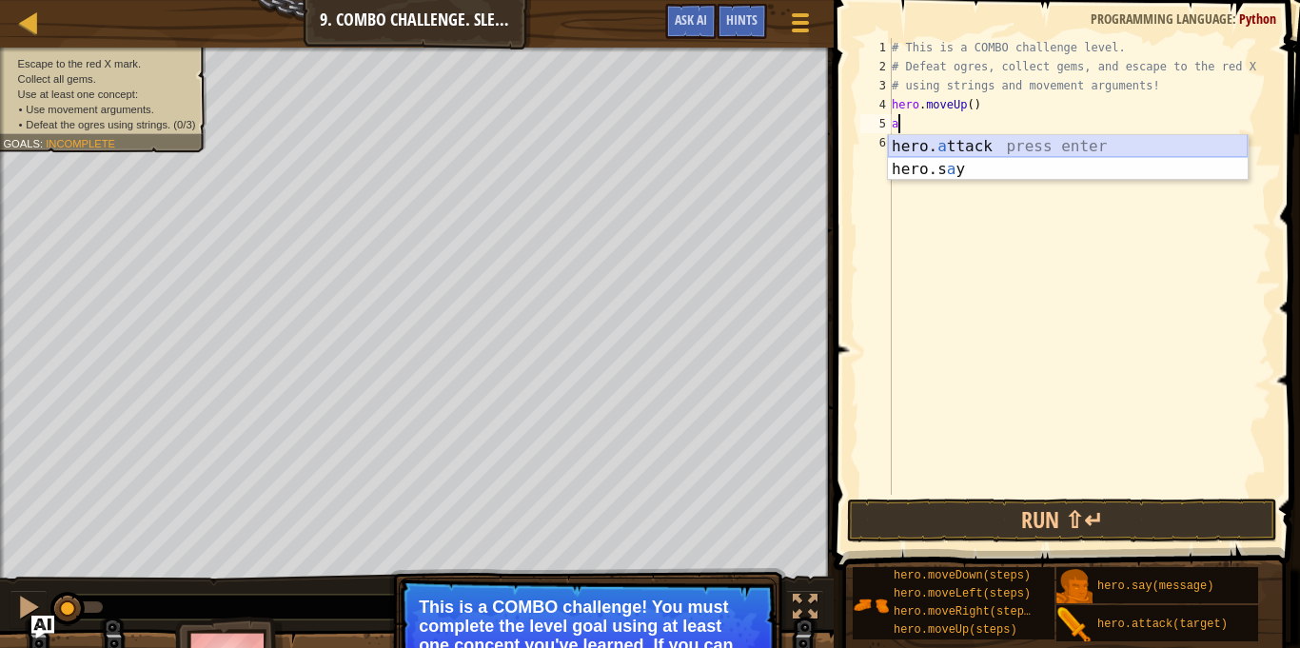
click at [942, 149] on div "hero. a ttack press enter hero.s a y press enter" at bounding box center [1068, 180] width 360 height 91
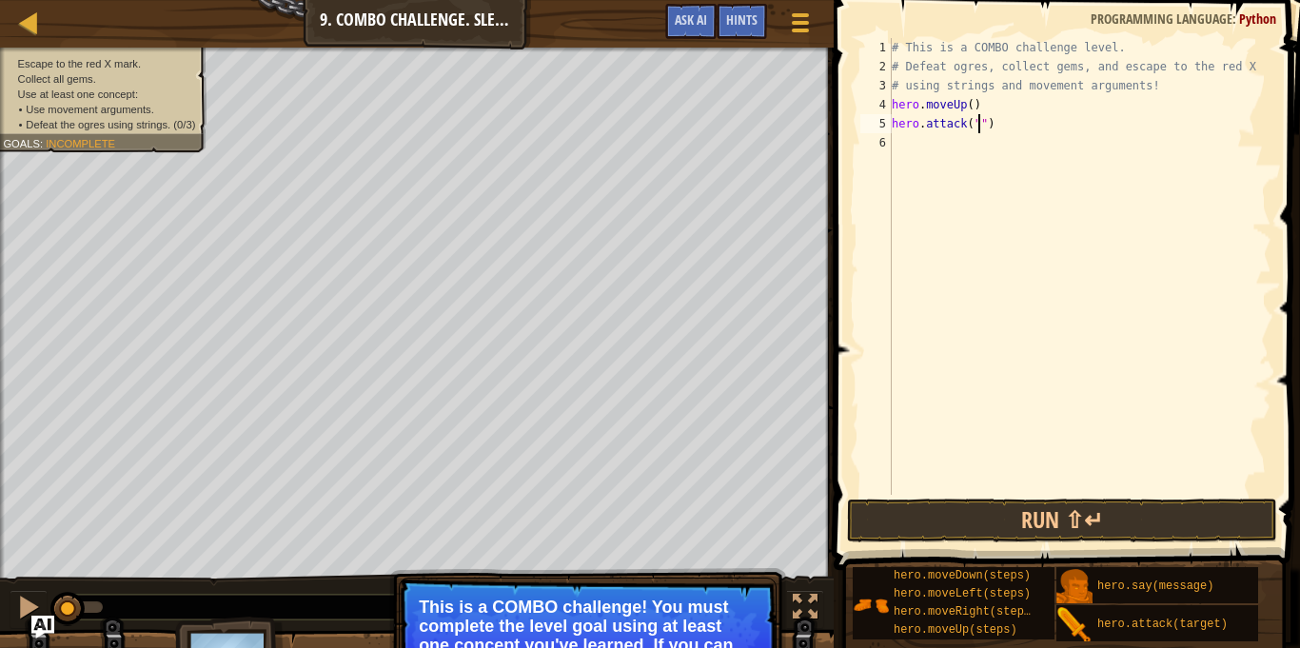
click at [137, 97] on span "Use at least one concept:" at bounding box center [78, 94] width 120 height 12
click at [94, 141] on span "Incomplete" at bounding box center [80, 143] width 69 height 12
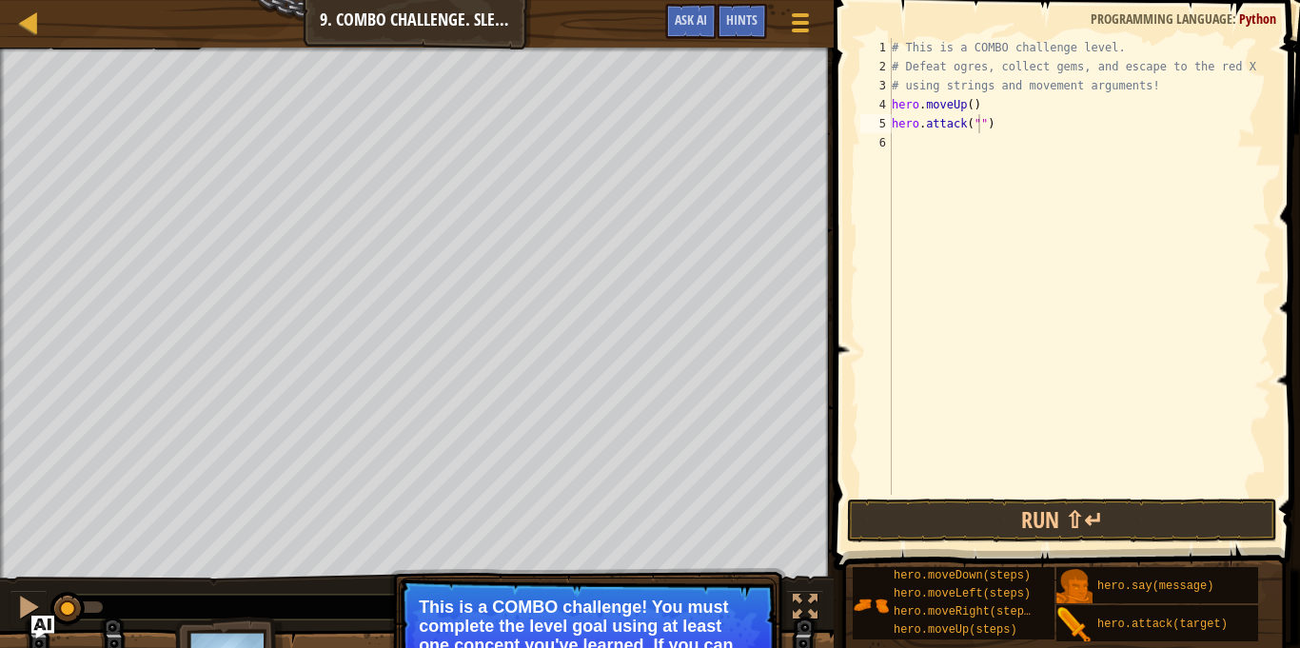
click at [982, 123] on div "# This is a COMBO challenge level. # Defeat ogres, collect gems, and escape to …" at bounding box center [1080, 285] width 384 height 495
click at [978, 126] on div "# This is a COMBO challenge level. # Defeat ogres, collect gems, and escape to …" at bounding box center [1080, 285] width 384 height 495
type textarea "hero.attack("Rexxar")"
click at [1016, 152] on div "# This is a COMBO challenge level. # Defeat ogres, collect gems, and escape to …" at bounding box center [1080, 285] width 384 height 495
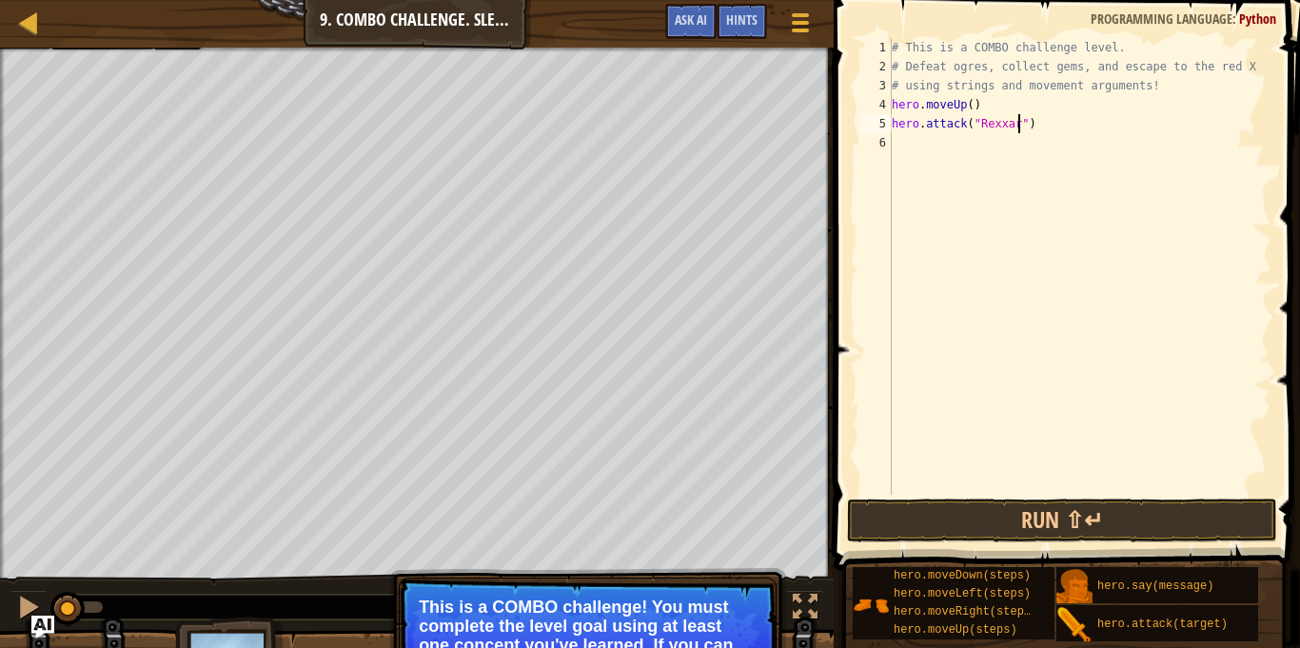
scroll to position [9, 0]
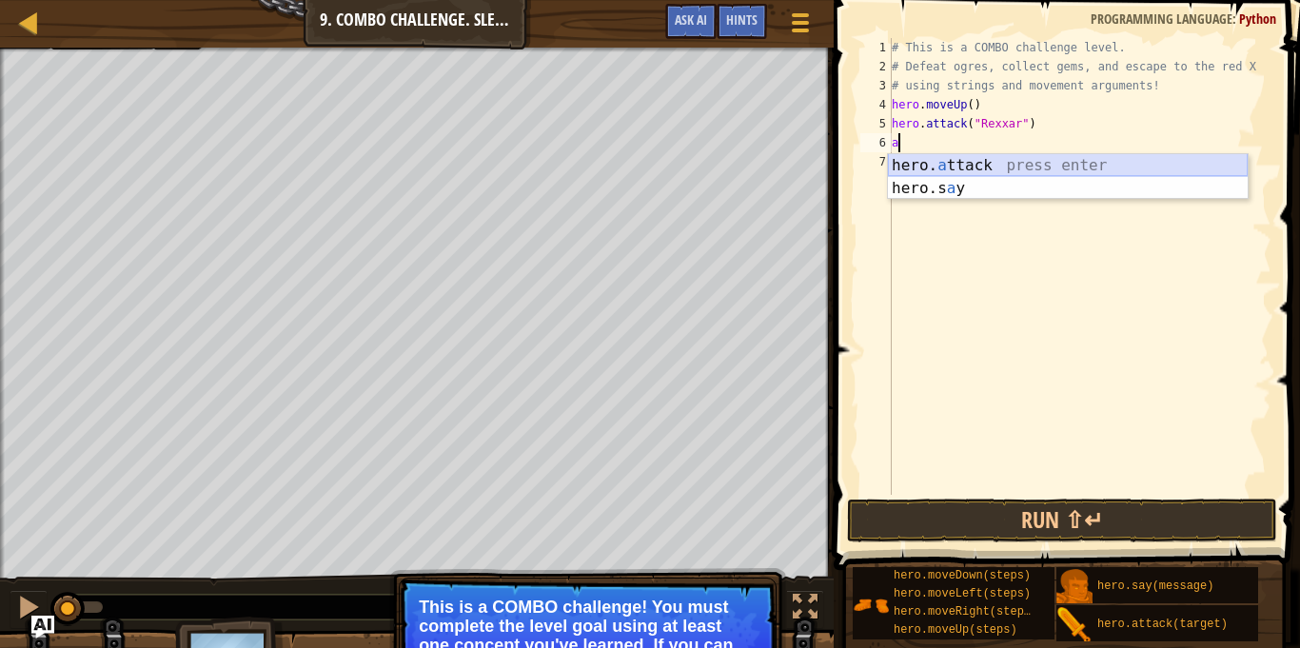
click at [978, 171] on div "hero. a ttack press enter hero.s a y press enter" at bounding box center [1068, 199] width 360 height 91
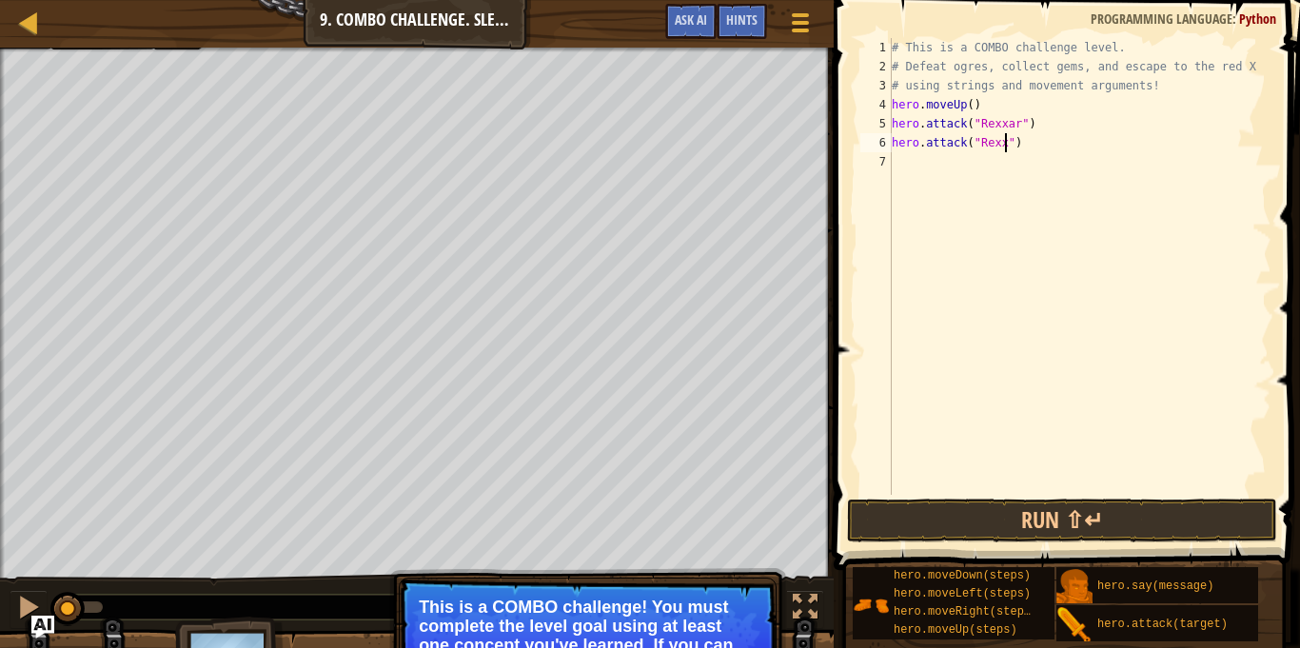
scroll to position [9, 17]
type textarea "hero.attack("Rexxar")"
click at [1007, 165] on div "# This is a COMBO challenge level. # Defeat ogres, collect gems, and escape to …" at bounding box center [1080, 285] width 384 height 495
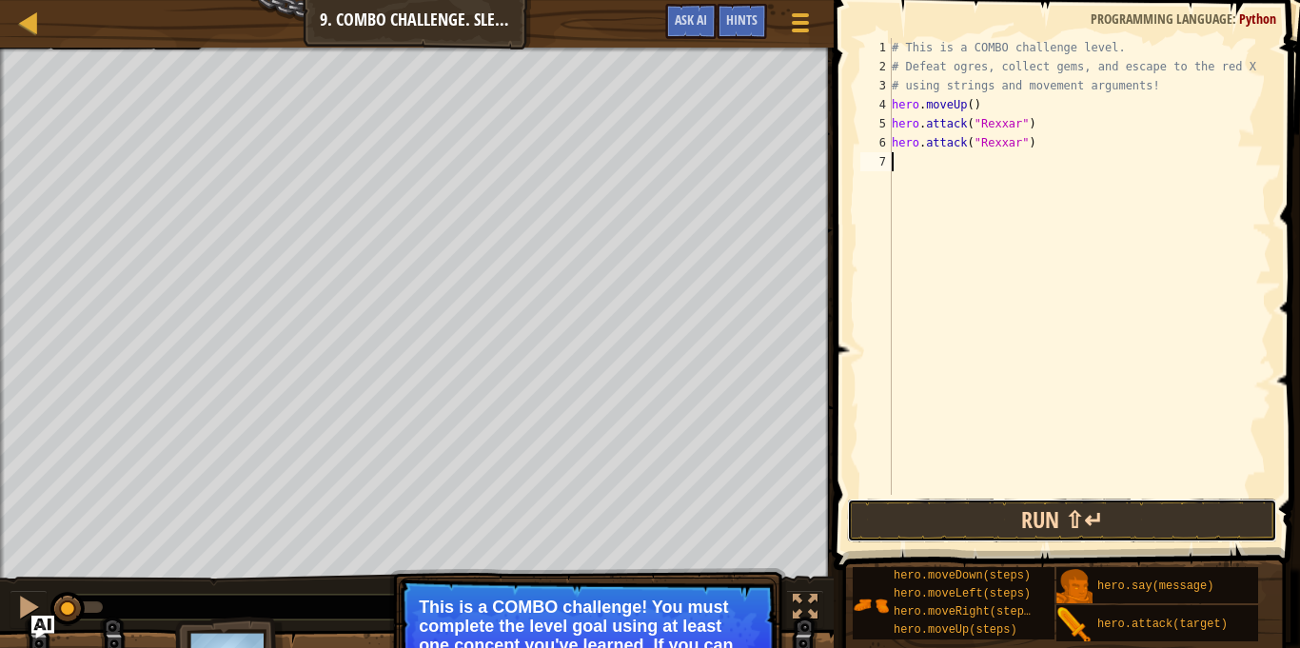
click at [963, 514] on button "Run ⇧↵" at bounding box center [1062, 521] width 430 height 44
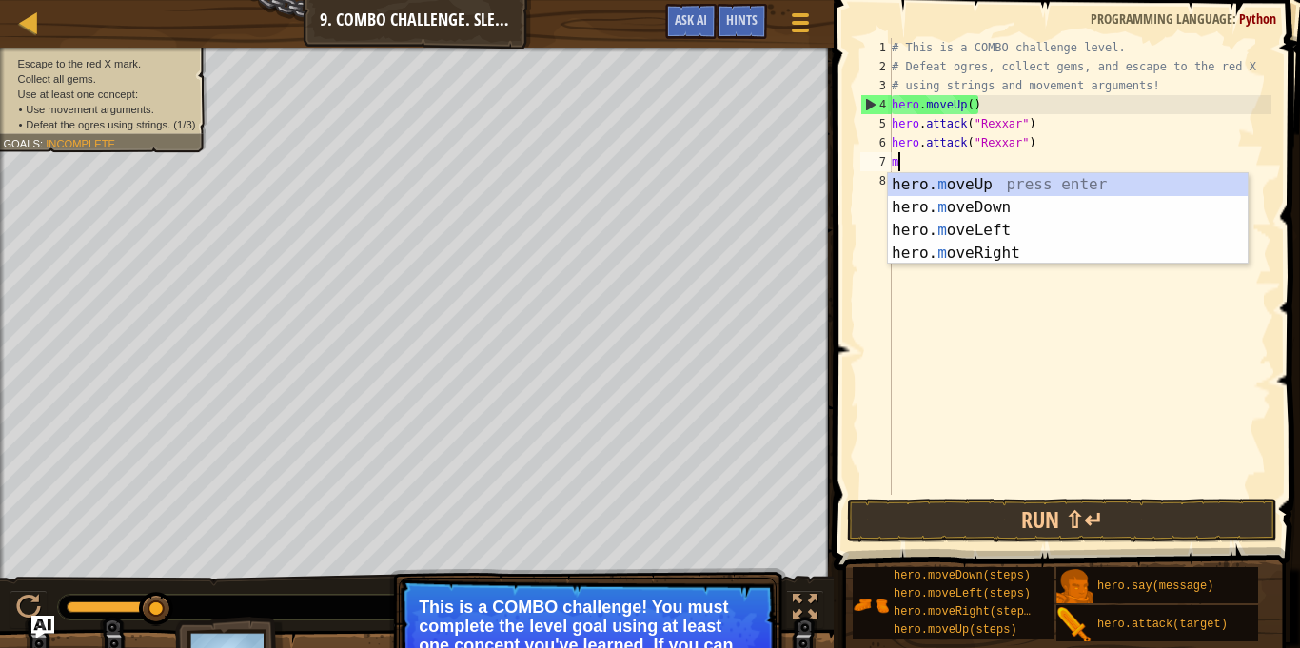
type textarea "mo"
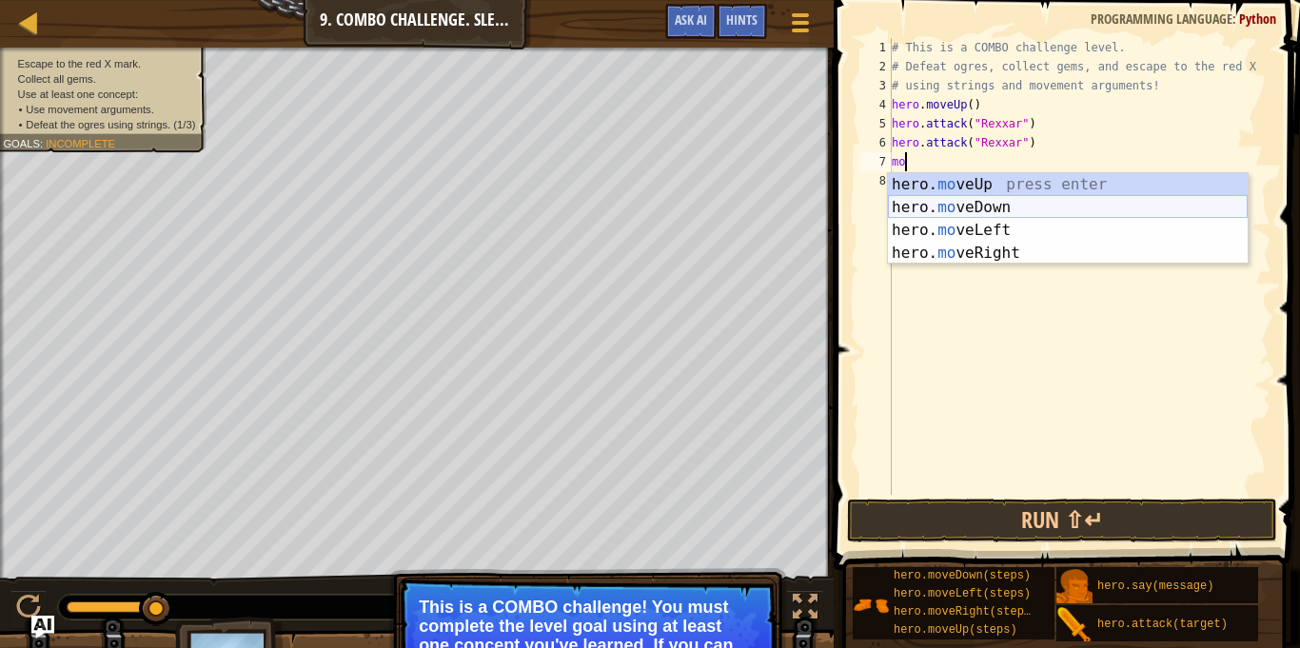
click at [948, 204] on div "hero. mo veUp press enter hero. mo veDown press enter hero. mo veLeft press ent…" at bounding box center [1068, 241] width 360 height 137
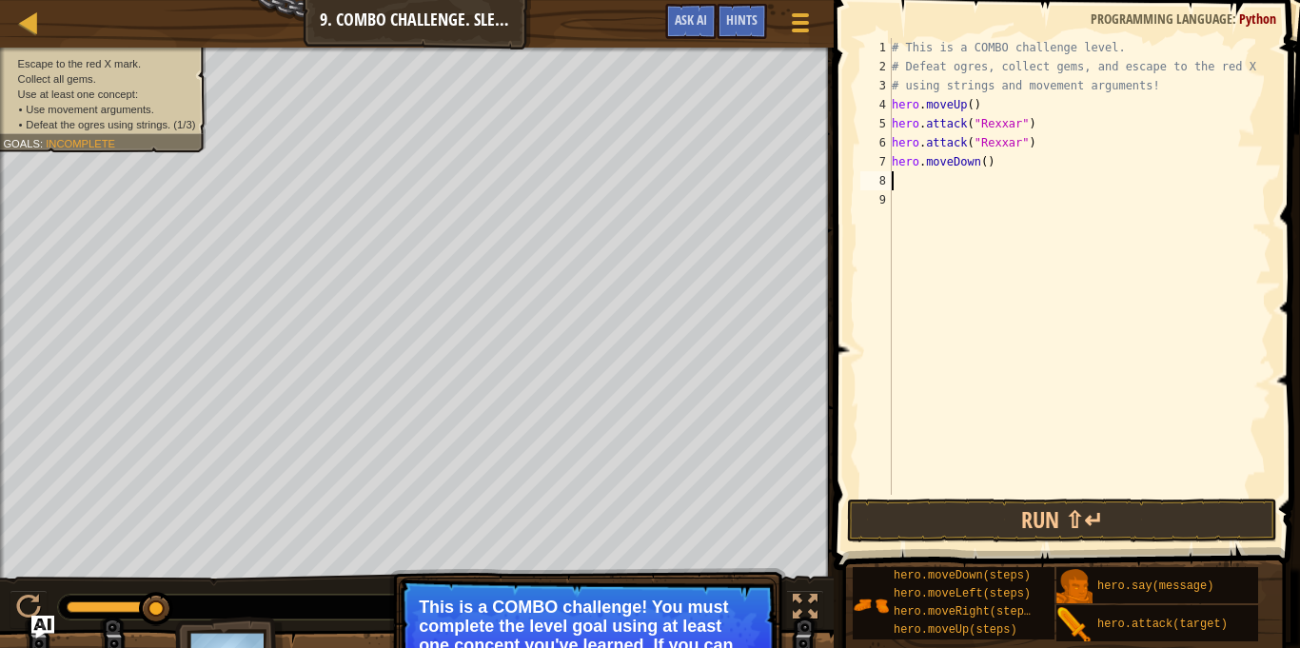
click at [984, 165] on div "# This is a COMBO challenge level. # Defeat ogres, collect gems, and escape to …" at bounding box center [1080, 285] width 384 height 495
type textarea "hero.moveDown(2)"
click at [982, 511] on button "Run ⇧↵" at bounding box center [1062, 521] width 430 height 44
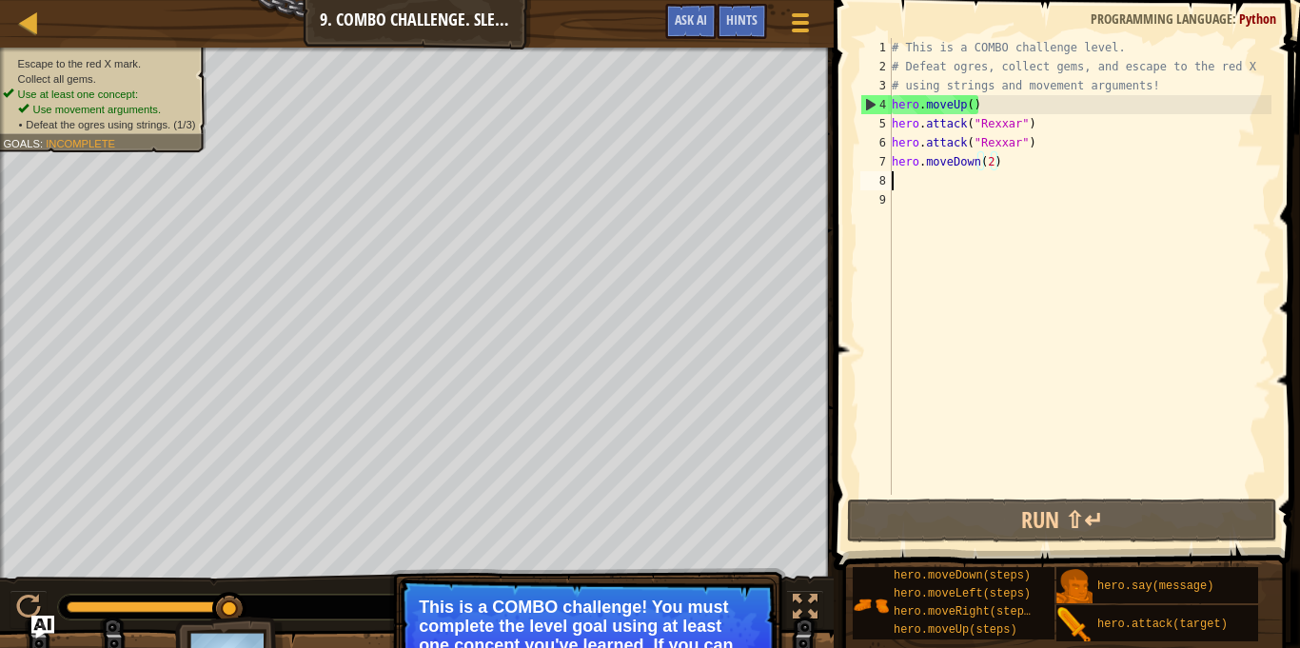
click at [908, 185] on div "# This is a COMBO challenge level. # Defeat ogres, collect gems, and escape to …" at bounding box center [1080, 285] width 384 height 495
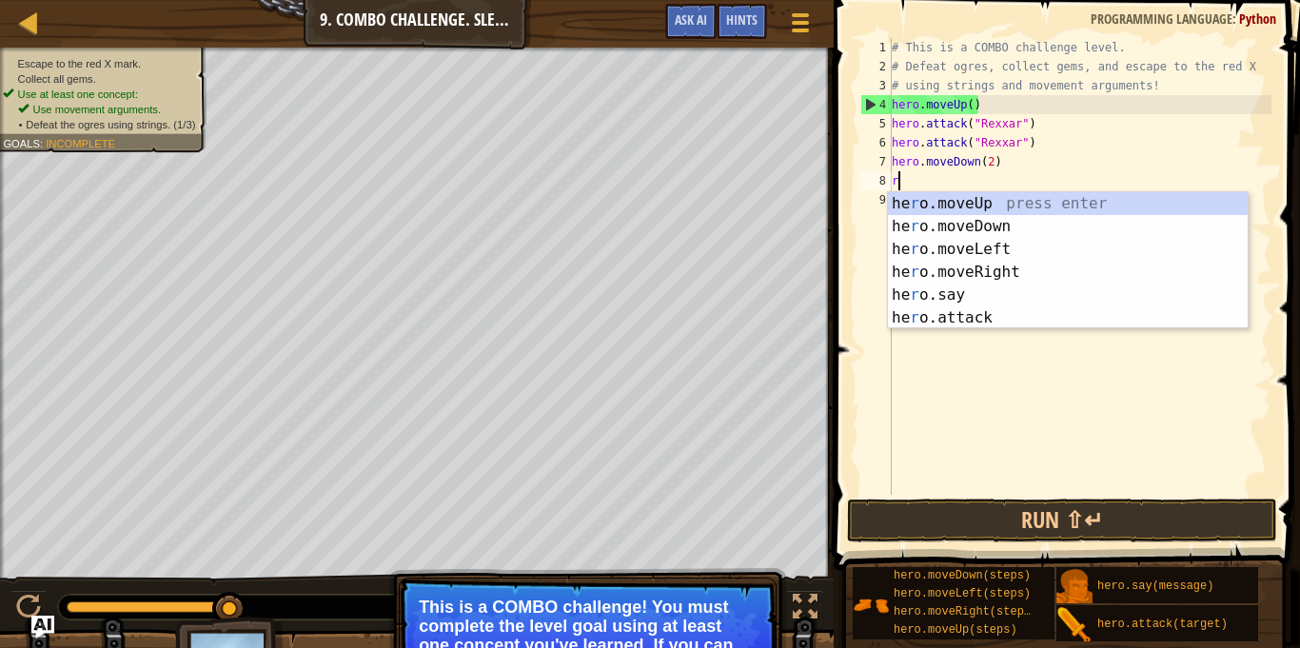
type textarea "ri"
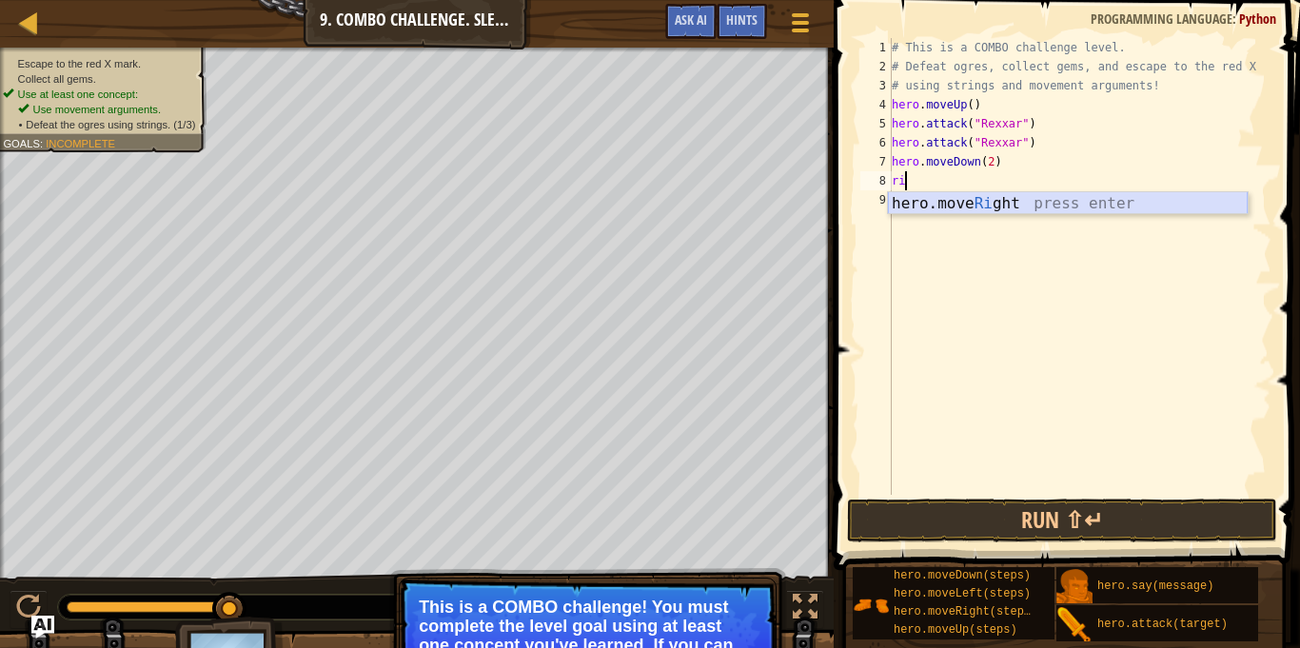
click at [905, 202] on div "hero.move Ri ght press enter" at bounding box center [1068, 226] width 360 height 69
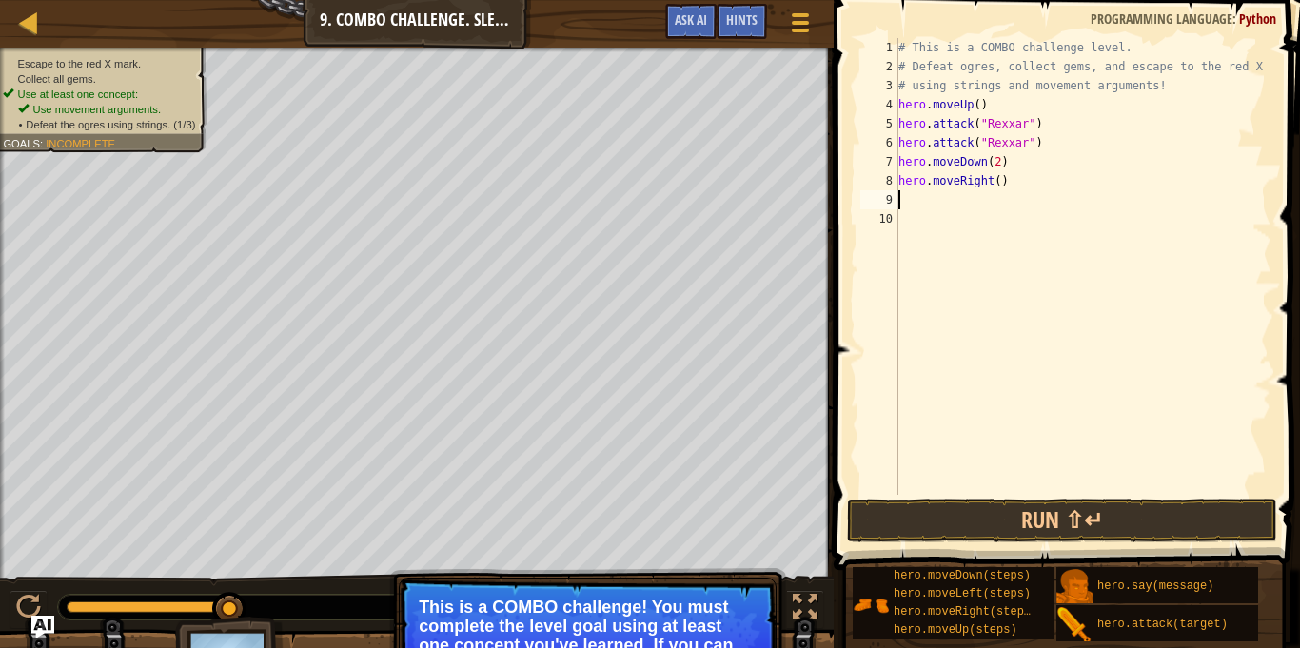
scroll to position [9, 0]
click at [1001, 179] on div "# This is a COMBO challenge level. # Defeat ogres, collect gems, and escape to …" at bounding box center [1083, 285] width 377 height 495
type textarea "hero.moveRight(2)"
click at [1035, 524] on button "Run ⇧↵" at bounding box center [1062, 521] width 430 height 44
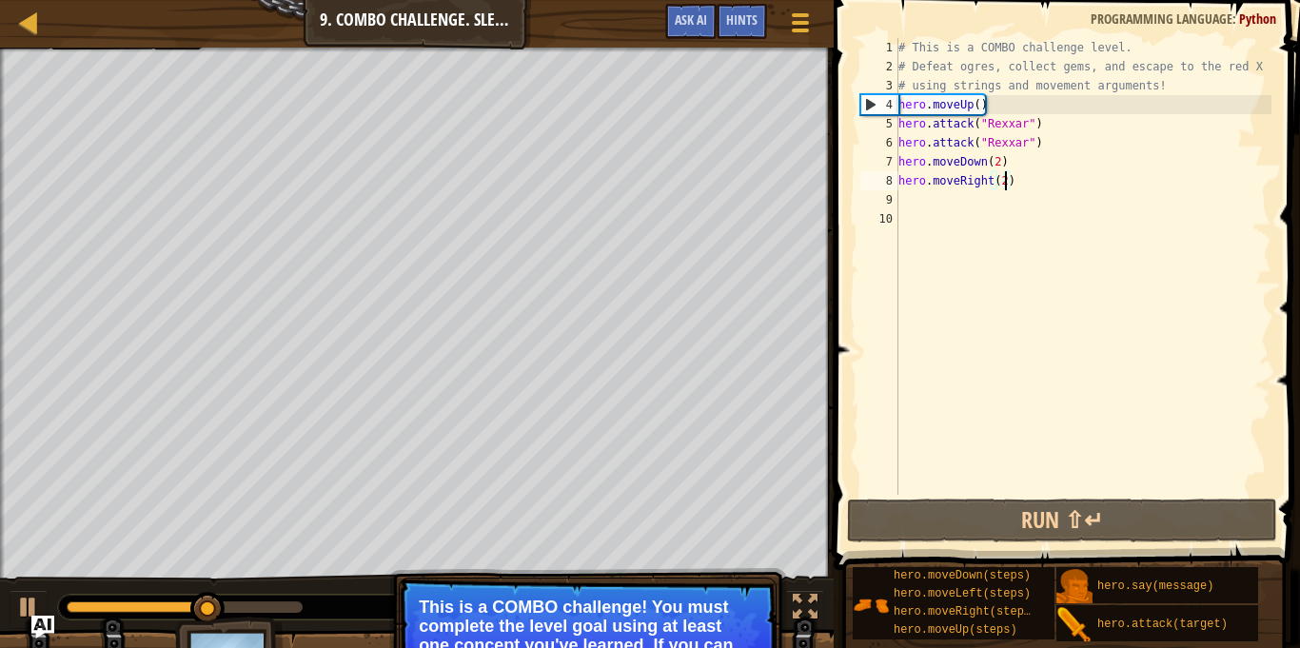
click at [917, 197] on div "# This is a COMBO challenge level. # Defeat ogres, collect gems, and escape to …" at bounding box center [1083, 285] width 377 height 495
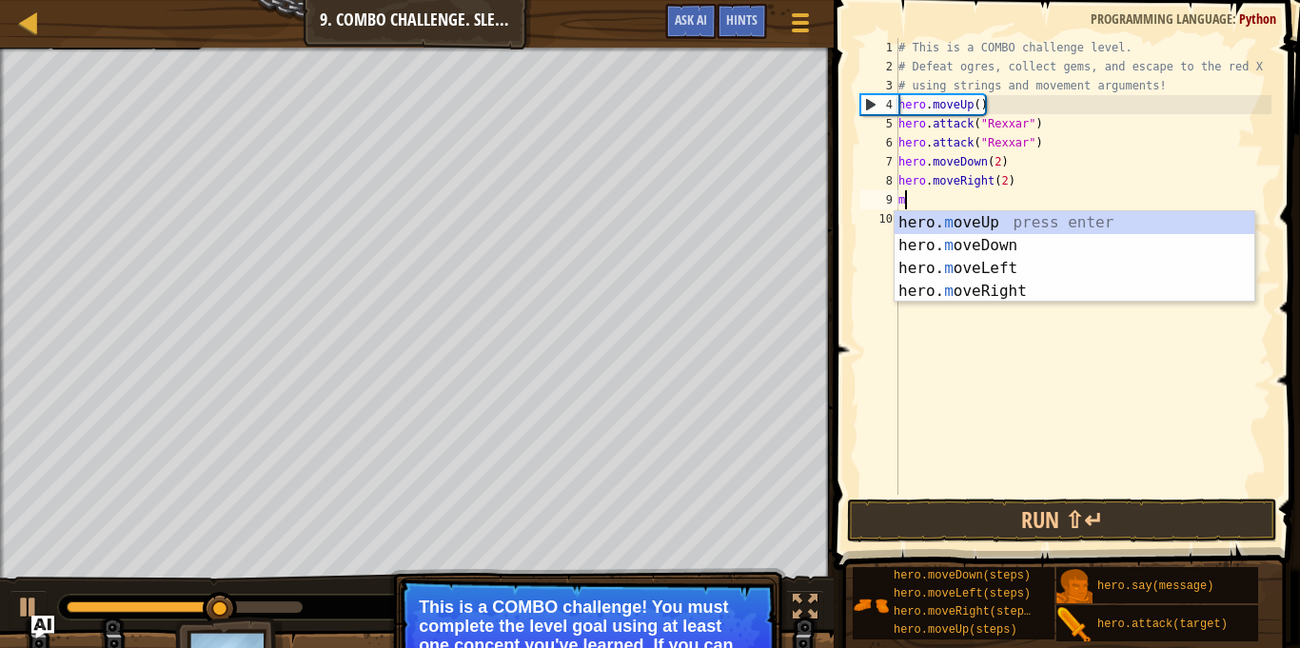
type textarea "mo"
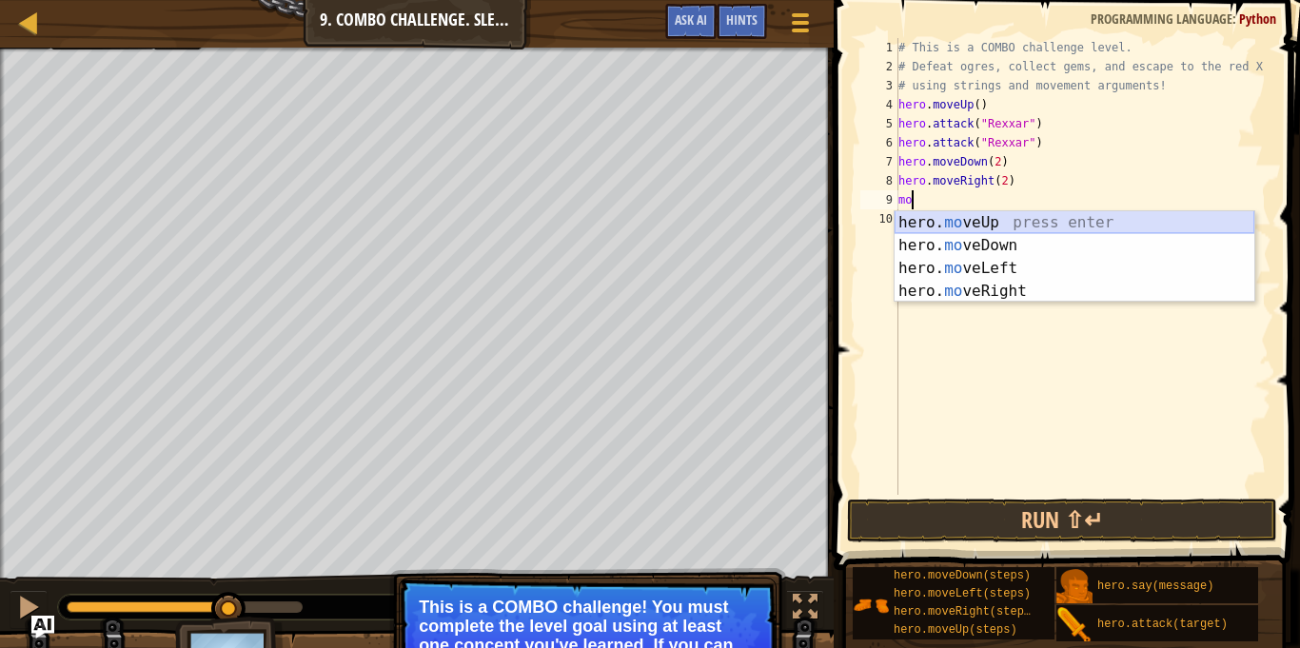
click at [925, 218] on div "hero. mo veUp press enter hero. mo veDown press enter hero. mo veLeft press ent…" at bounding box center [1075, 279] width 360 height 137
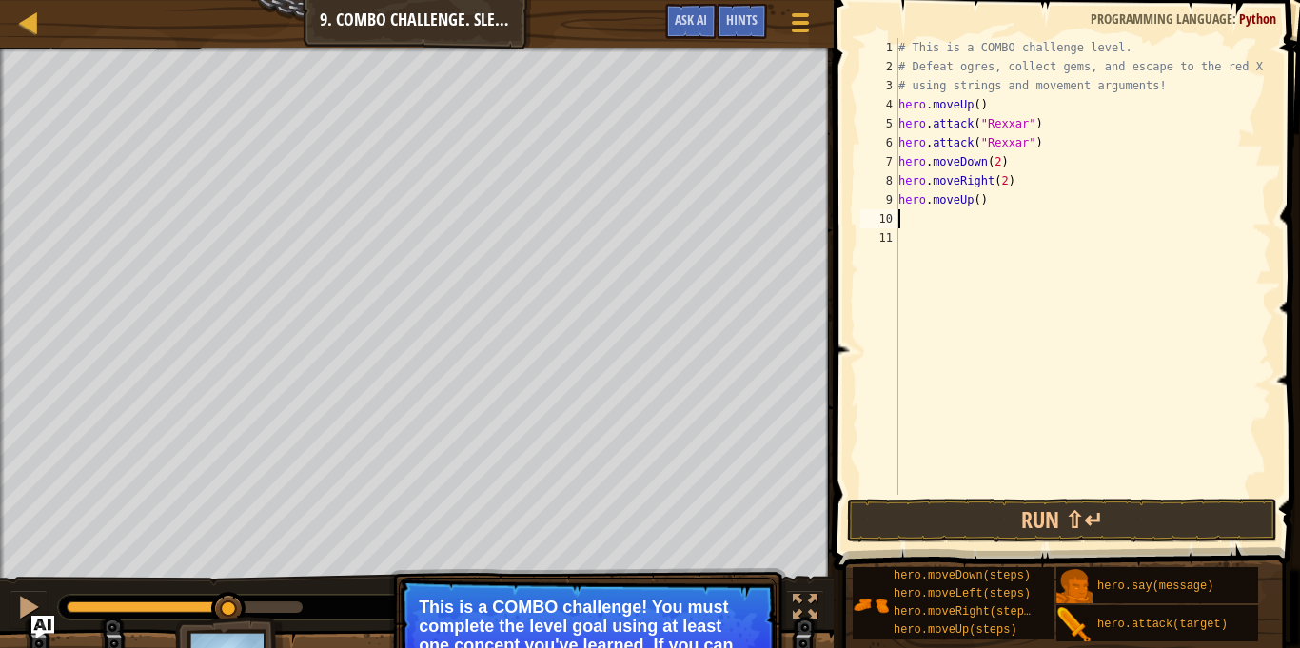
click at [979, 201] on div "# This is a COMBO challenge level. # Defeat ogres, collect gems, and escape to …" at bounding box center [1083, 285] width 377 height 495
type textarea "hero.moveUp()"
click at [925, 223] on div "# This is a COMBO challenge level. # Defeat ogres, collect gems, and escape to …" at bounding box center [1083, 285] width 377 height 495
click at [902, 517] on button "Run ⇧↵" at bounding box center [1062, 521] width 430 height 44
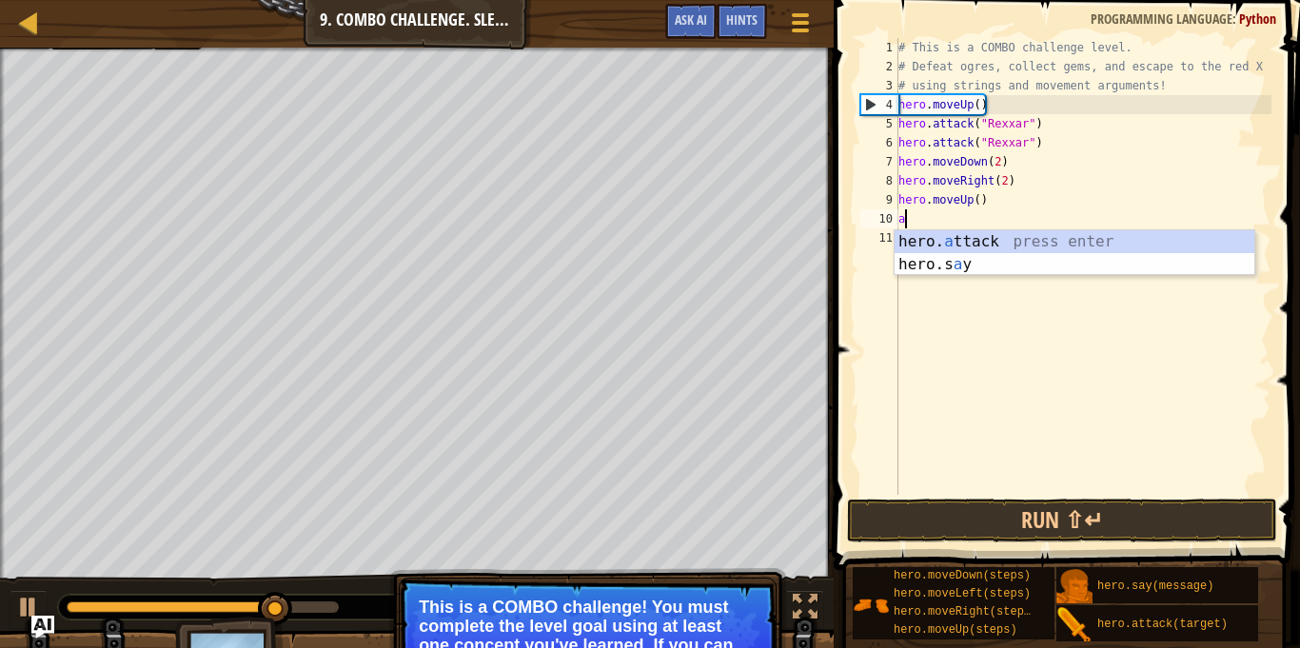
scroll to position [9, 1]
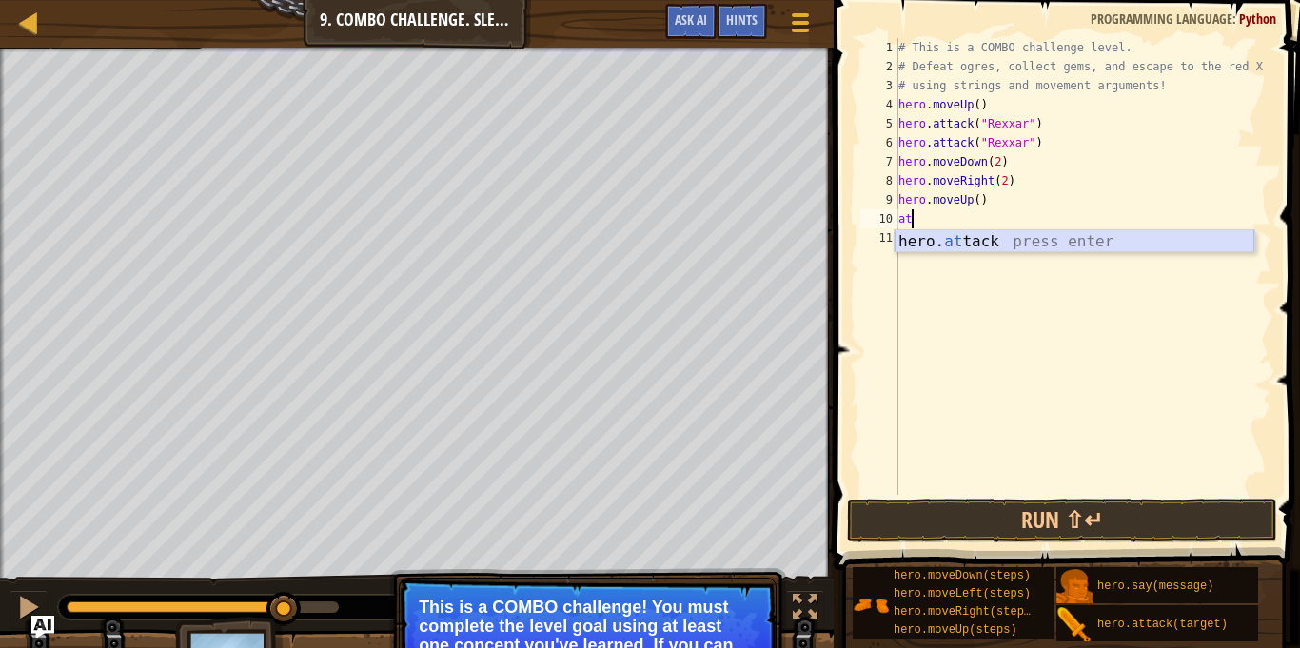
click at [1008, 246] on div "hero. at tack press enter" at bounding box center [1075, 264] width 360 height 69
type textarea "hero.attack("Ursa")"
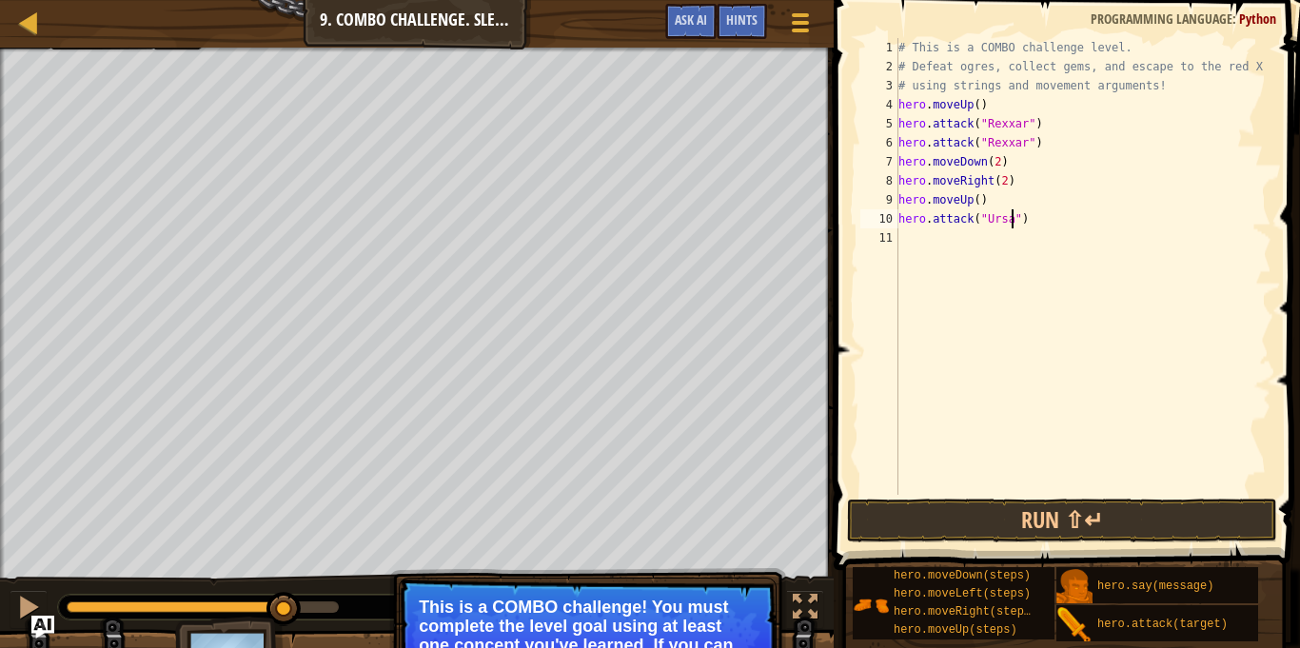
scroll to position [9, 17]
click at [985, 239] on div "# This is a COMBO challenge level. # Defeat ogres, collect gems, and escape to …" at bounding box center [1083, 285] width 377 height 495
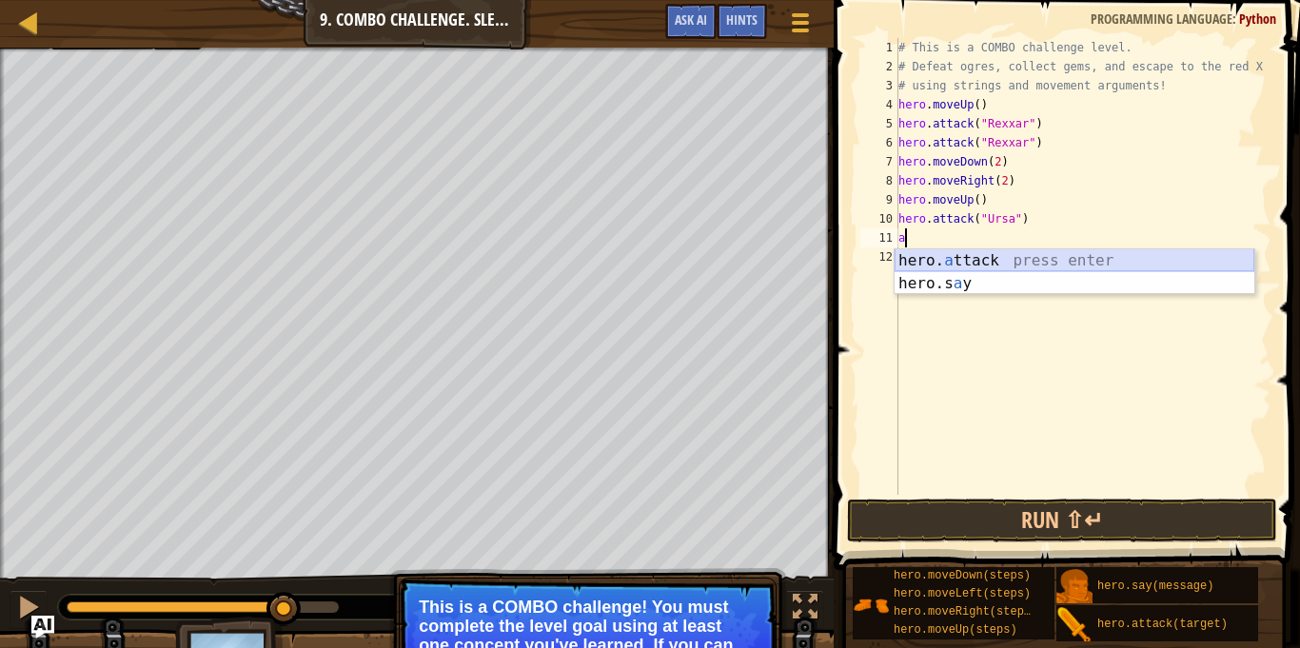
click at [962, 254] on div "hero. a ttack press enter hero.s a y press enter" at bounding box center [1075, 294] width 360 height 91
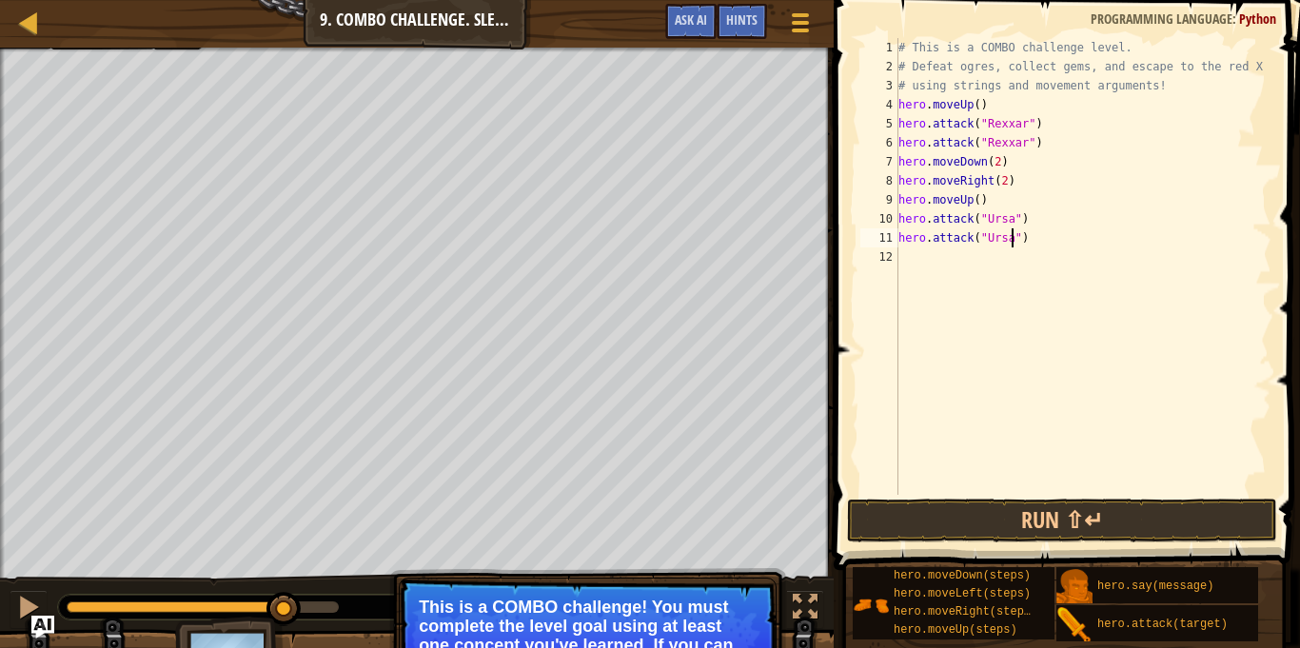
scroll to position [9, 17]
type textarea "hero.attack("Ursa")"
click at [939, 517] on button "Run ⇧↵" at bounding box center [1062, 521] width 430 height 44
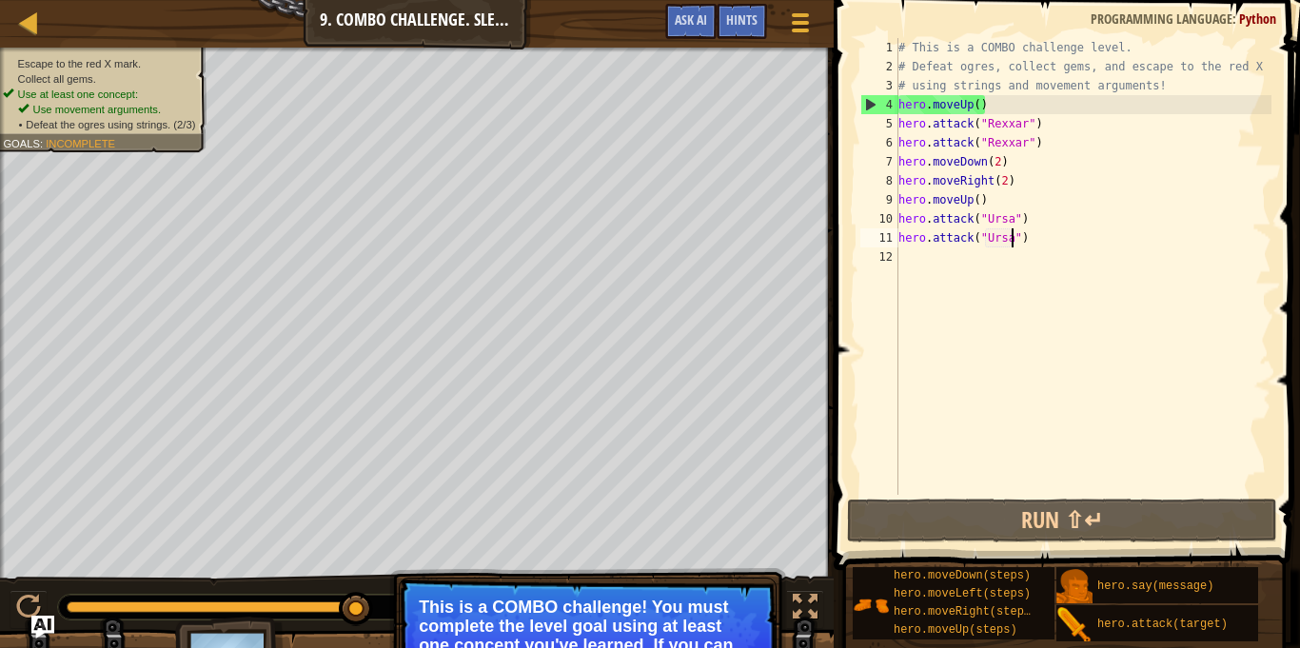
click at [909, 260] on div "# This is a COMBO challenge level. # Defeat ogres, collect gems, and escape to …" at bounding box center [1083, 285] width 377 height 495
type textarea "l"
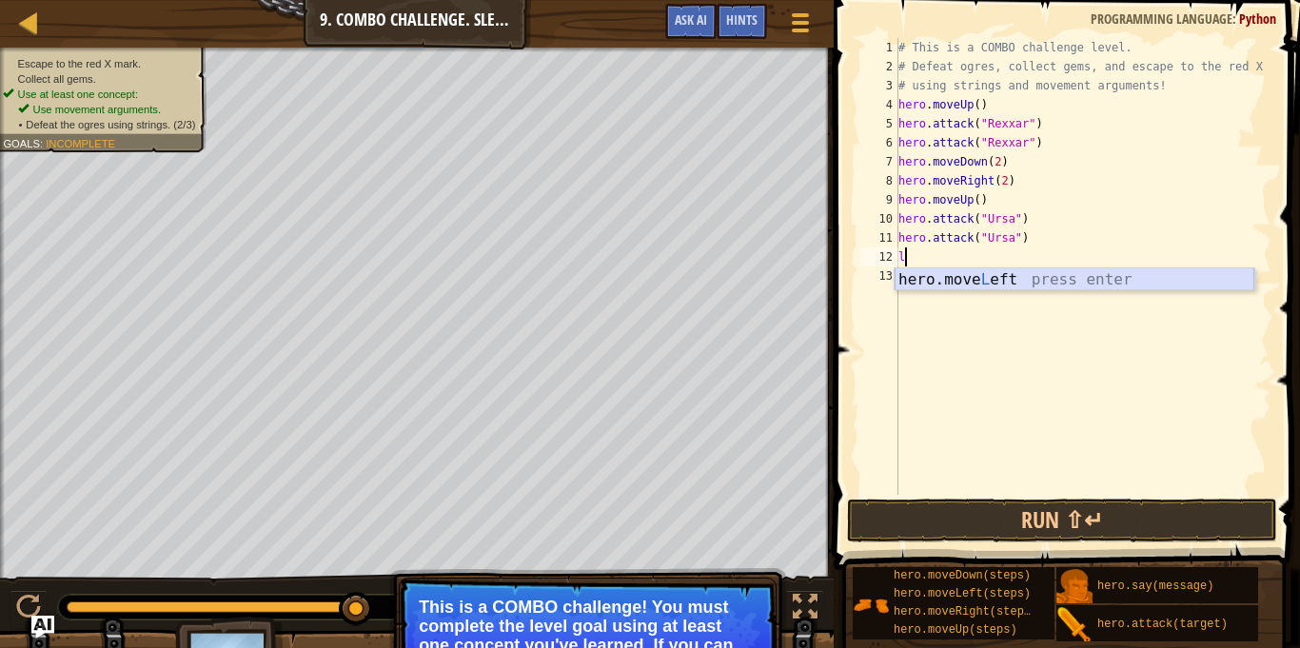
click at [912, 277] on div "hero.move L eft press enter" at bounding box center [1075, 302] width 360 height 69
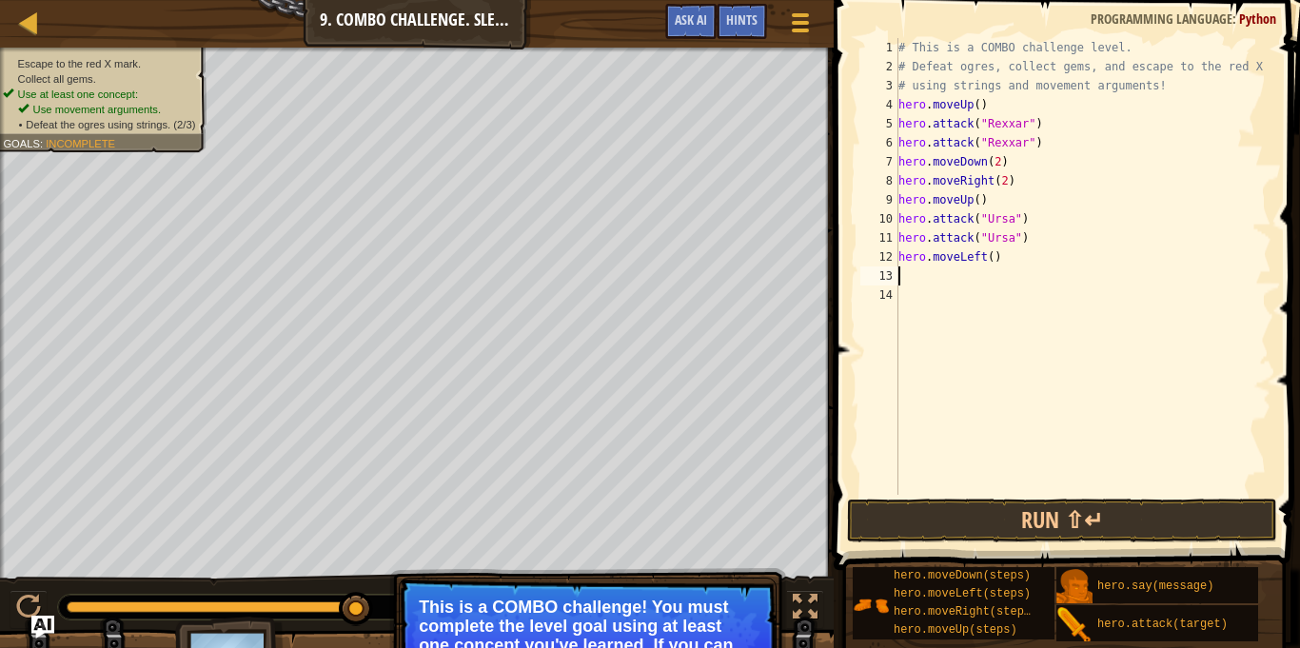
click at [993, 258] on div "# This is a COMBO challenge level. # Defeat ogres, collect gems, and escape to …" at bounding box center [1083, 285] width 377 height 495
type textarea "hero.moveLeft(2)"
click at [961, 523] on button "Run ⇧↵" at bounding box center [1062, 521] width 430 height 44
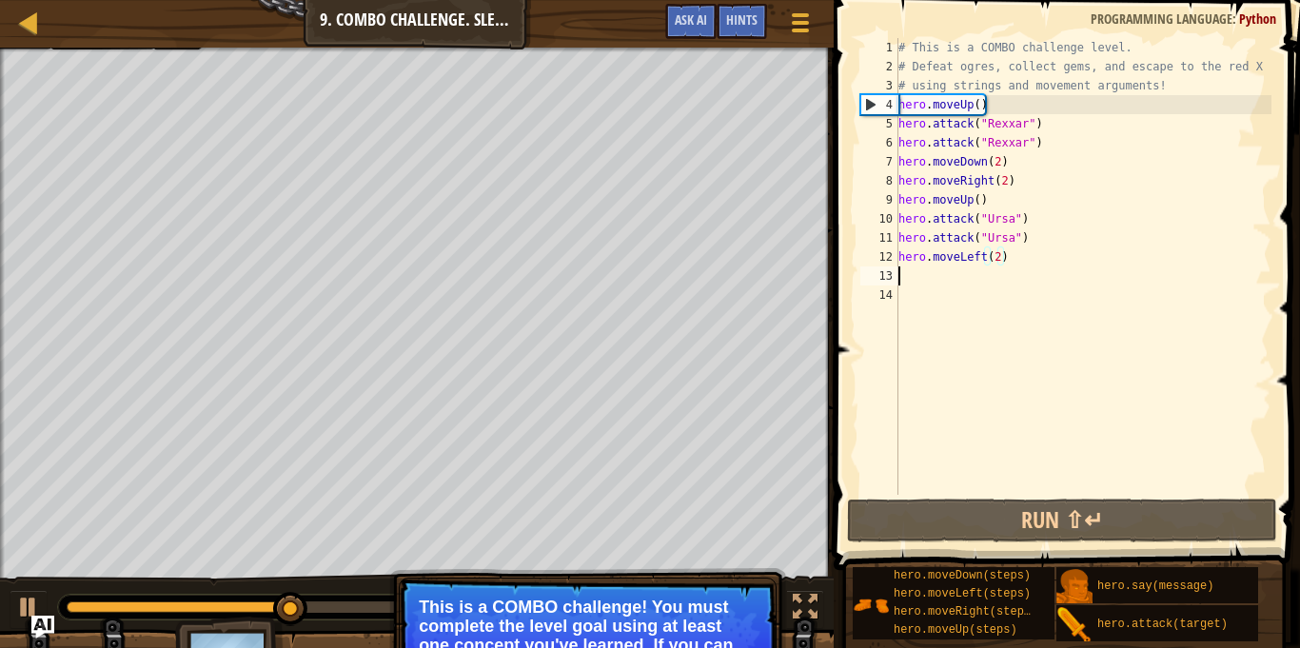
click at [937, 281] on div "# This is a COMBO challenge level. # Defeat ogres, collect gems, and escape to …" at bounding box center [1083, 285] width 377 height 495
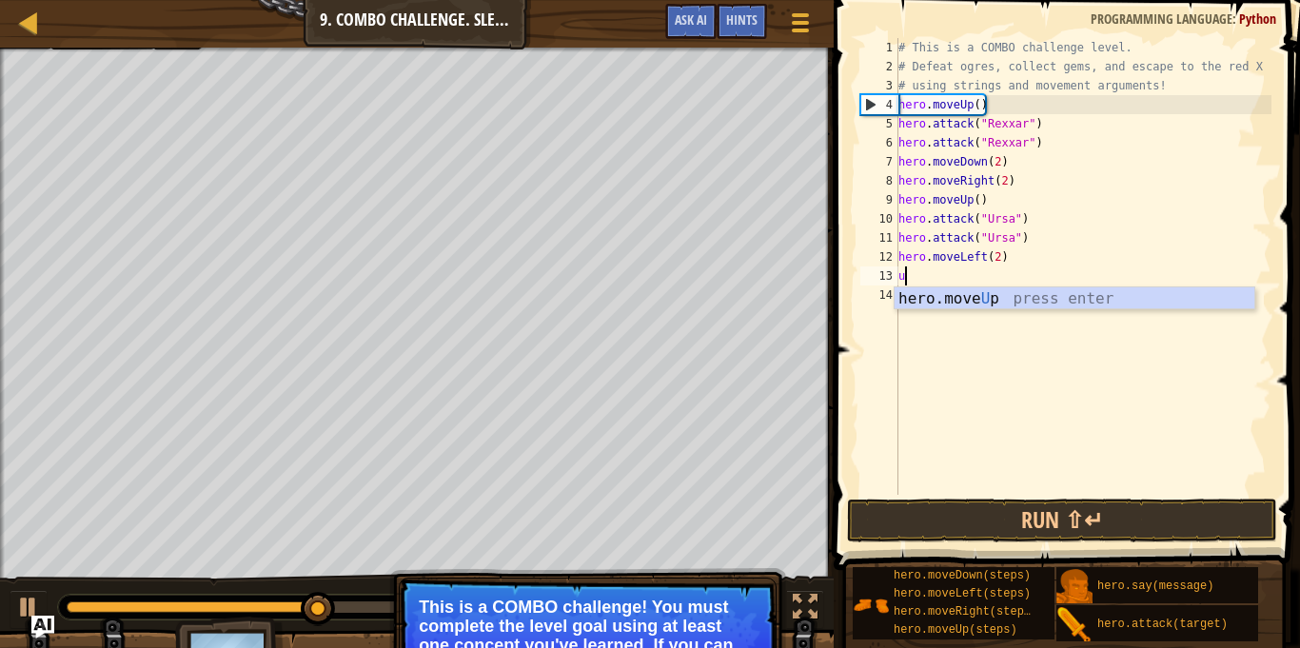
type textarea "up"
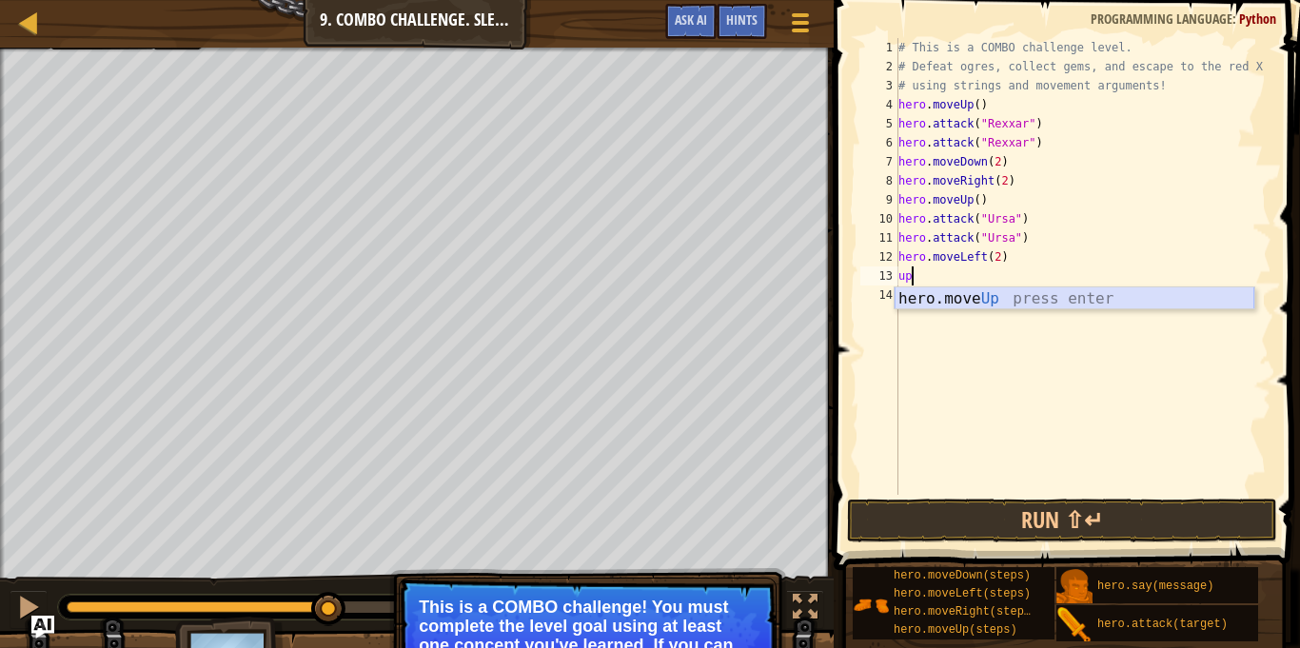
click at [936, 300] on div "hero.move Up press enter" at bounding box center [1075, 321] width 360 height 69
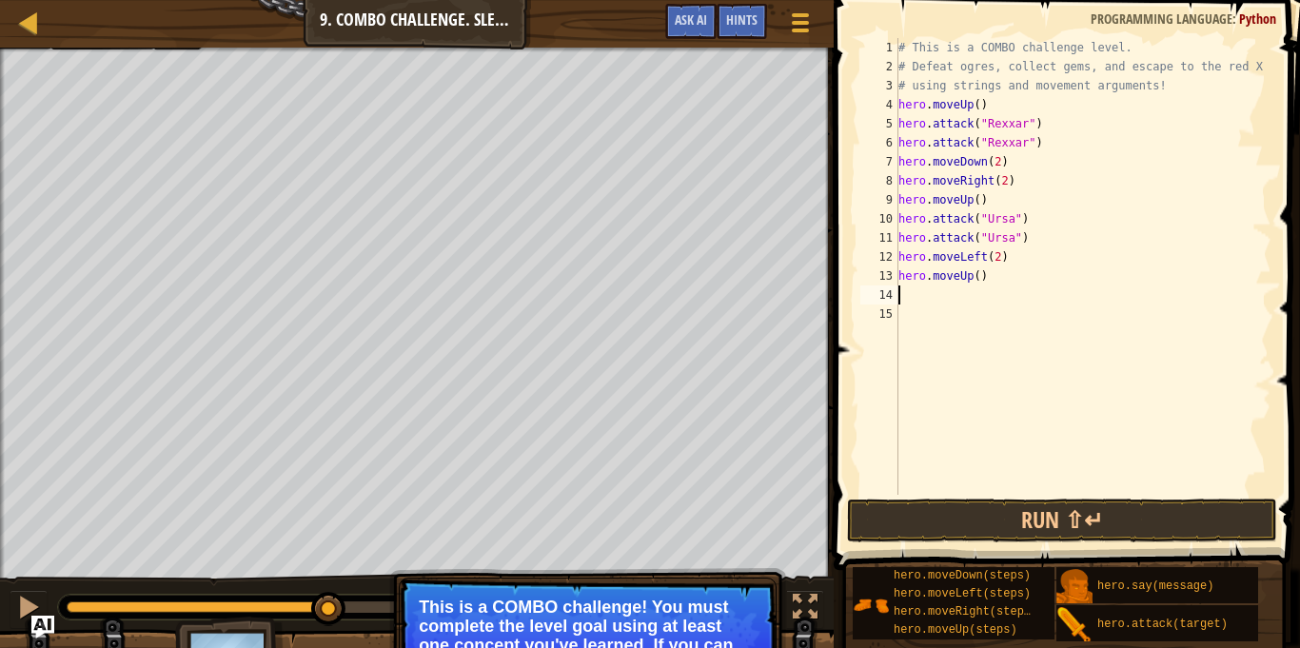
scroll to position [9, 0]
click at [895, 521] on button "Run ⇧↵" at bounding box center [1062, 521] width 430 height 44
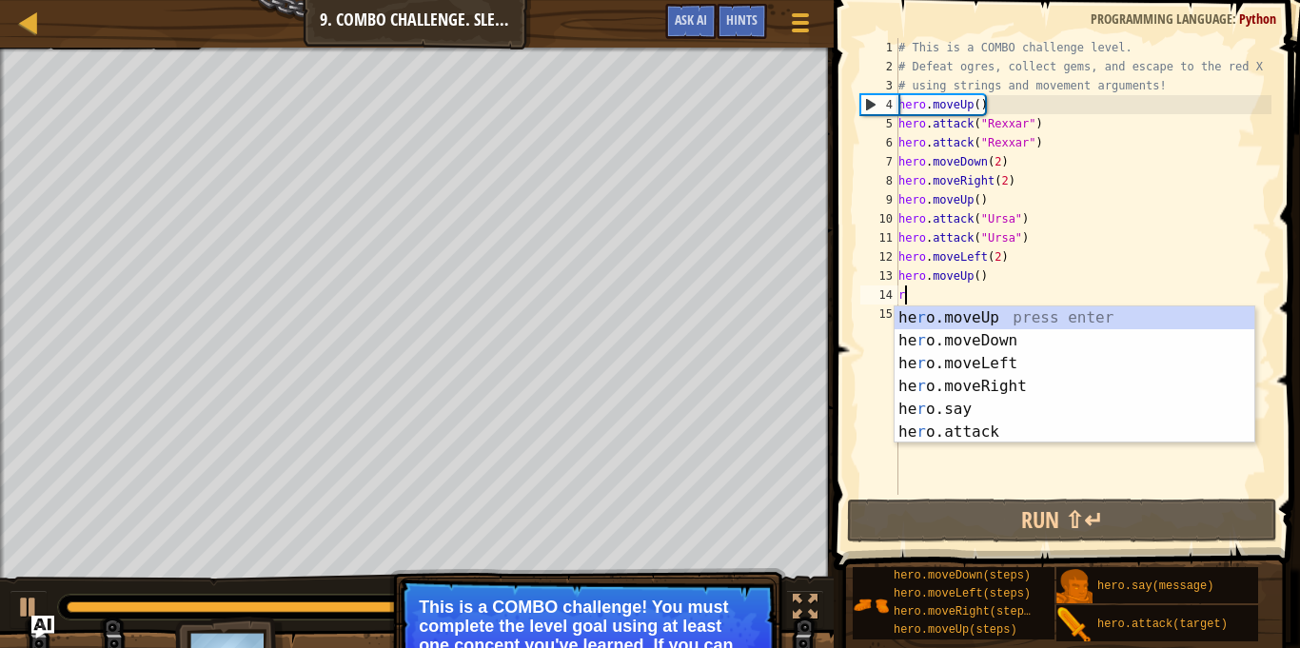
type textarea "ri"
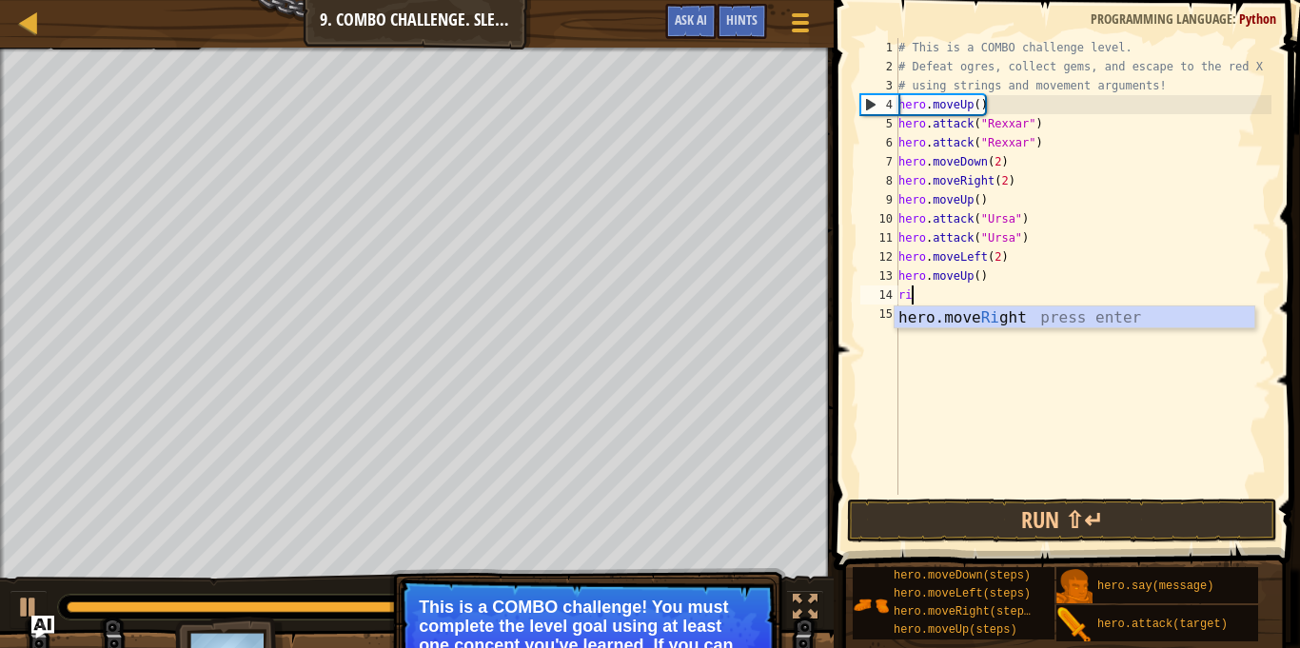
scroll to position [9, 1]
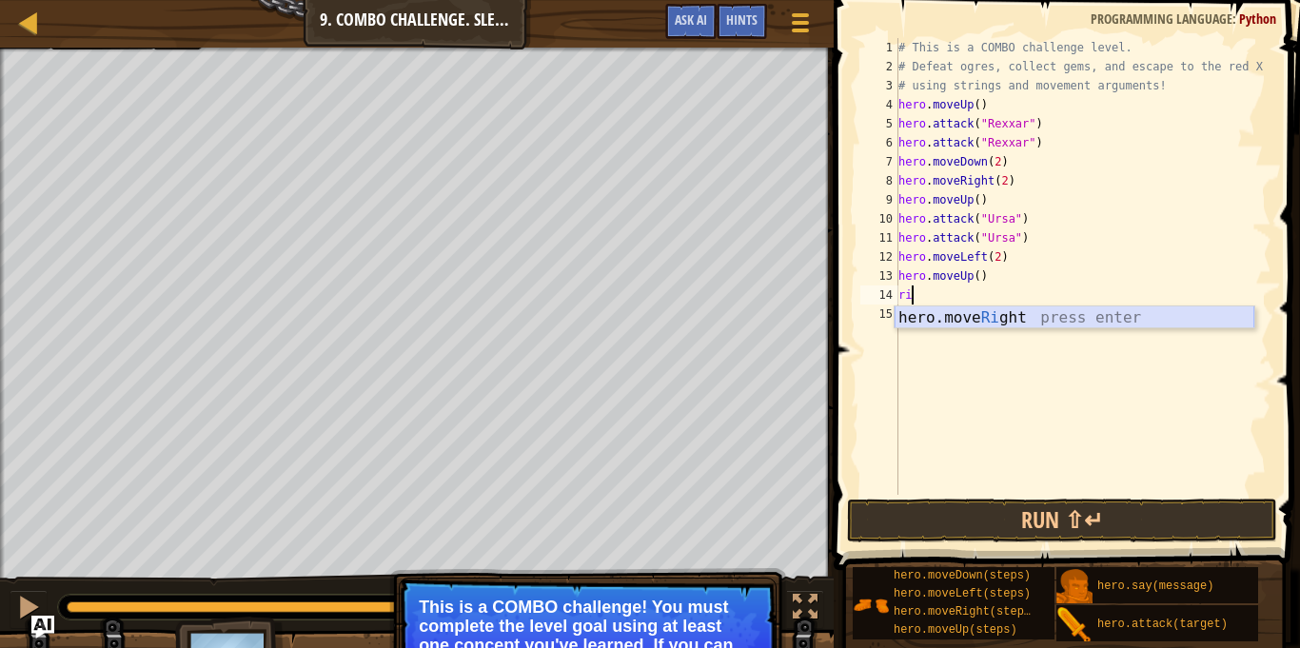
click at [953, 324] on div "hero.move Ri ght press enter" at bounding box center [1075, 340] width 360 height 69
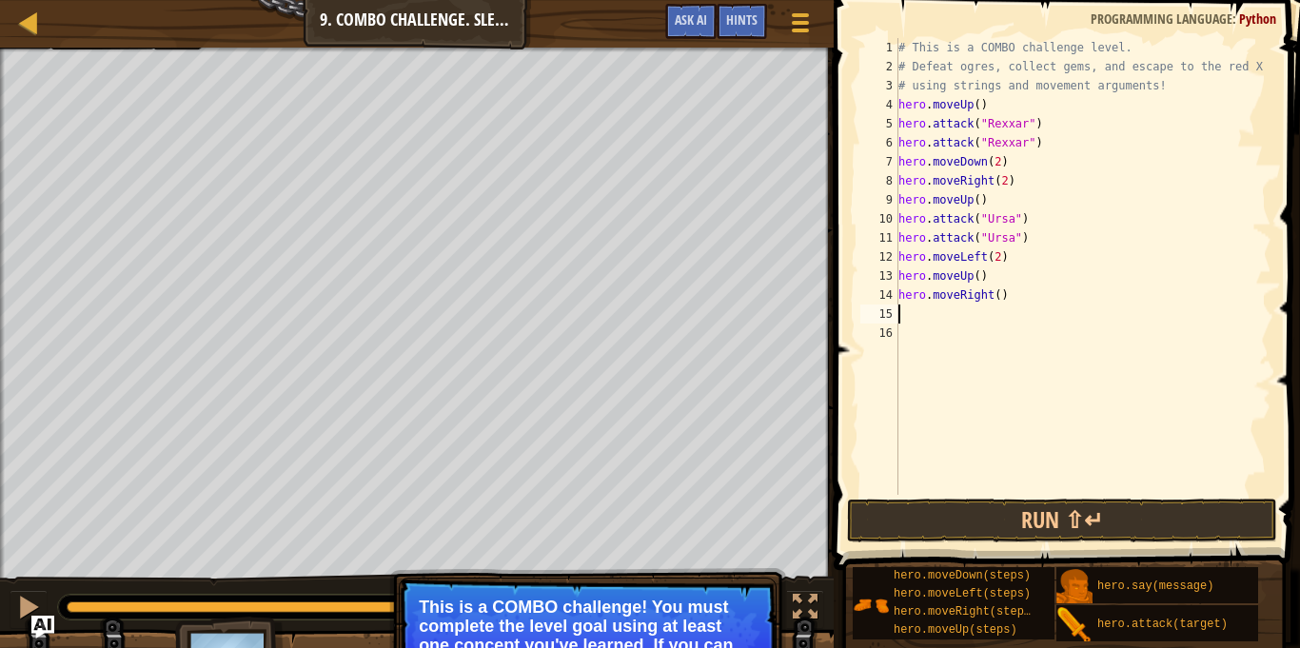
scroll to position [9, 0]
click at [998, 297] on div "# This is a COMBO challenge level. # Defeat ogres, collect gems, and escape to …" at bounding box center [1083, 285] width 377 height 495
type textarea "hero.moveRight(3)"
click at [1012, 522] on button "Run ⇧↵" at bounding box center [1062, 521] width 430 height 44
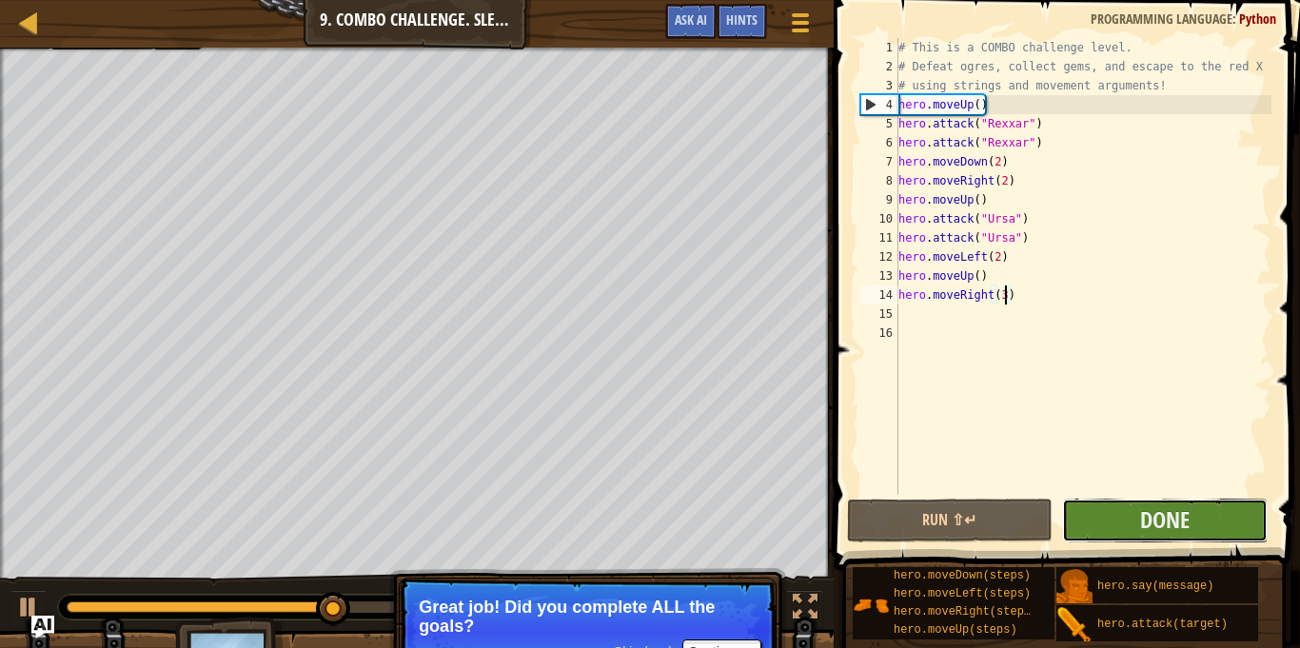
click at [1119, 519] on button "Done" at bounding box center [1165, 521] width 206 height 44
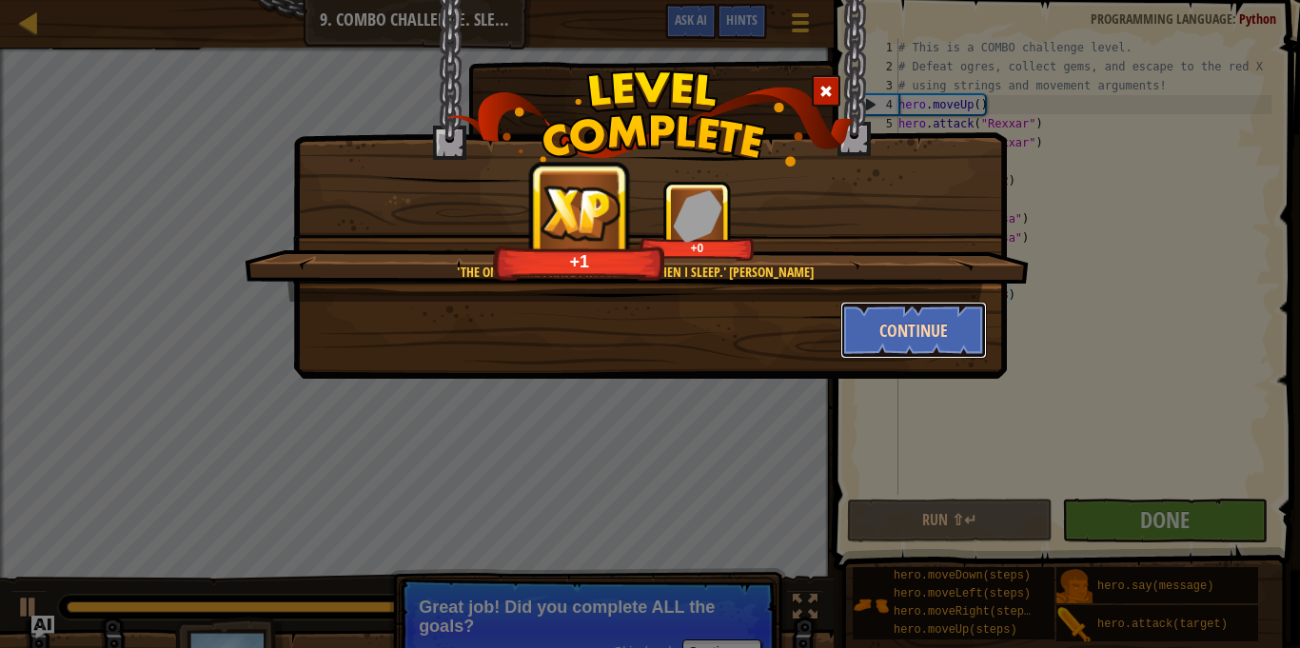
click at [907, 322] on button "Continue" at bounding box center [914, 330] width 148 height 57
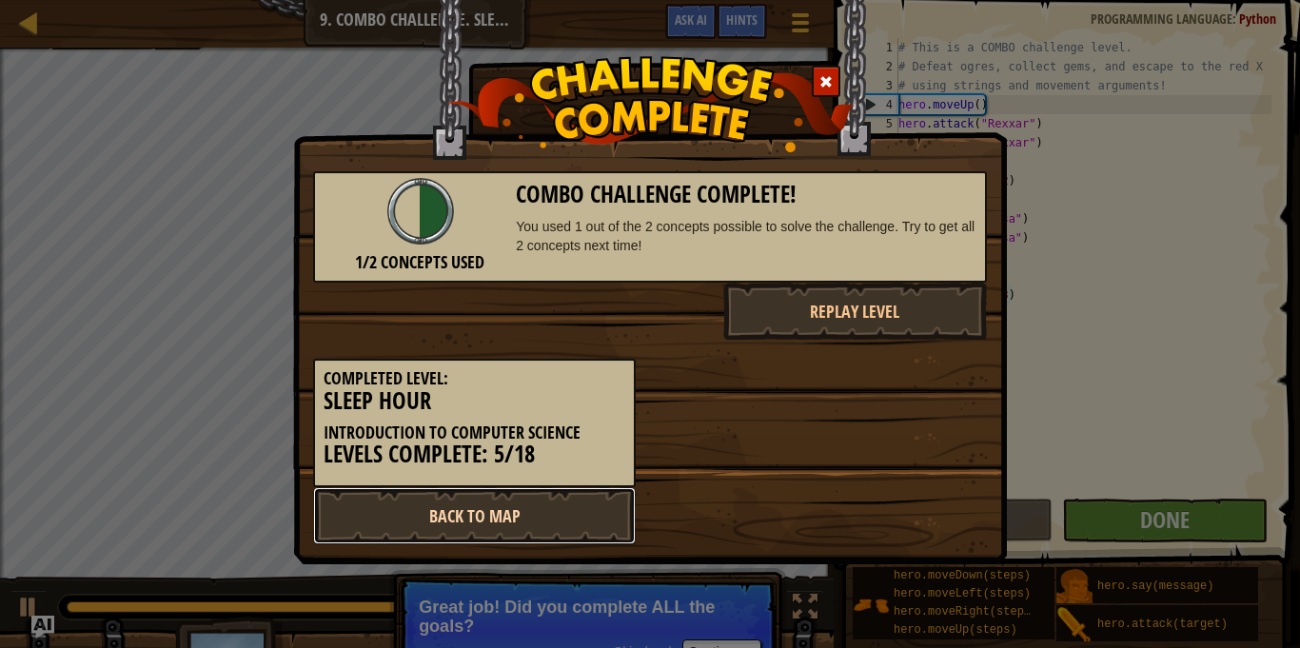
click at [491, 510] on link "Back to Map" at bounding box center [474, 515] width 323 height 57
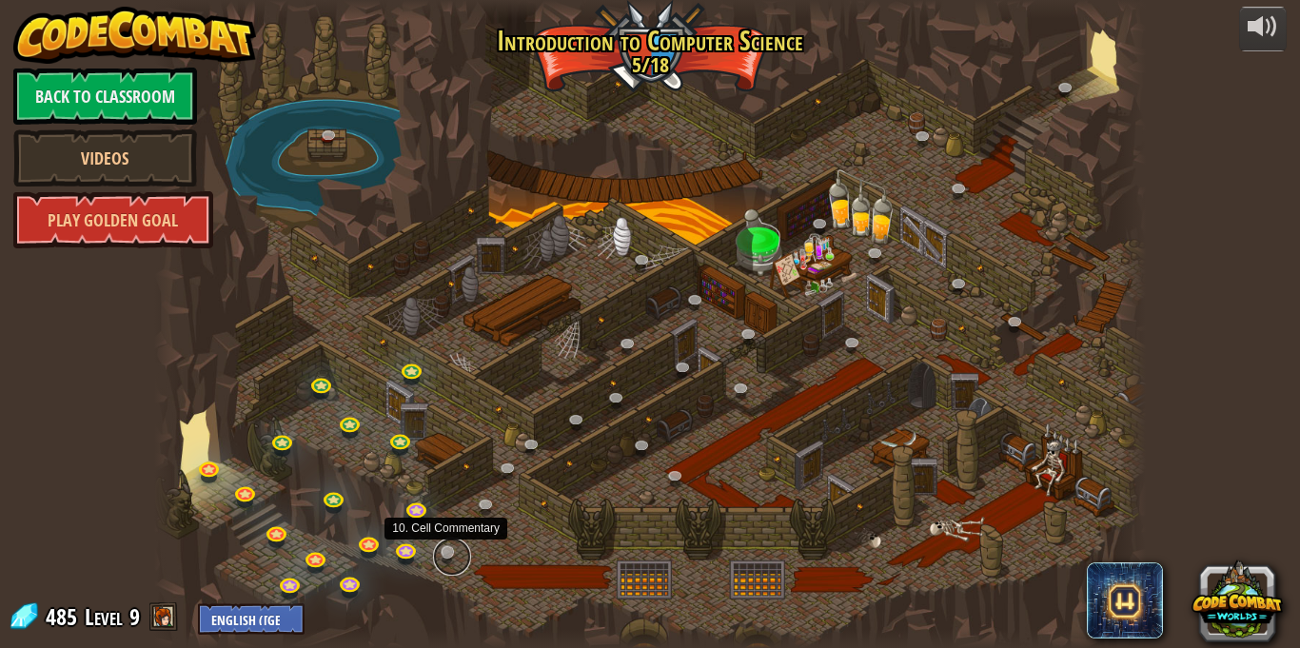
click at [443, 556] on link at bounding box center [452, 557] width 38 height 38
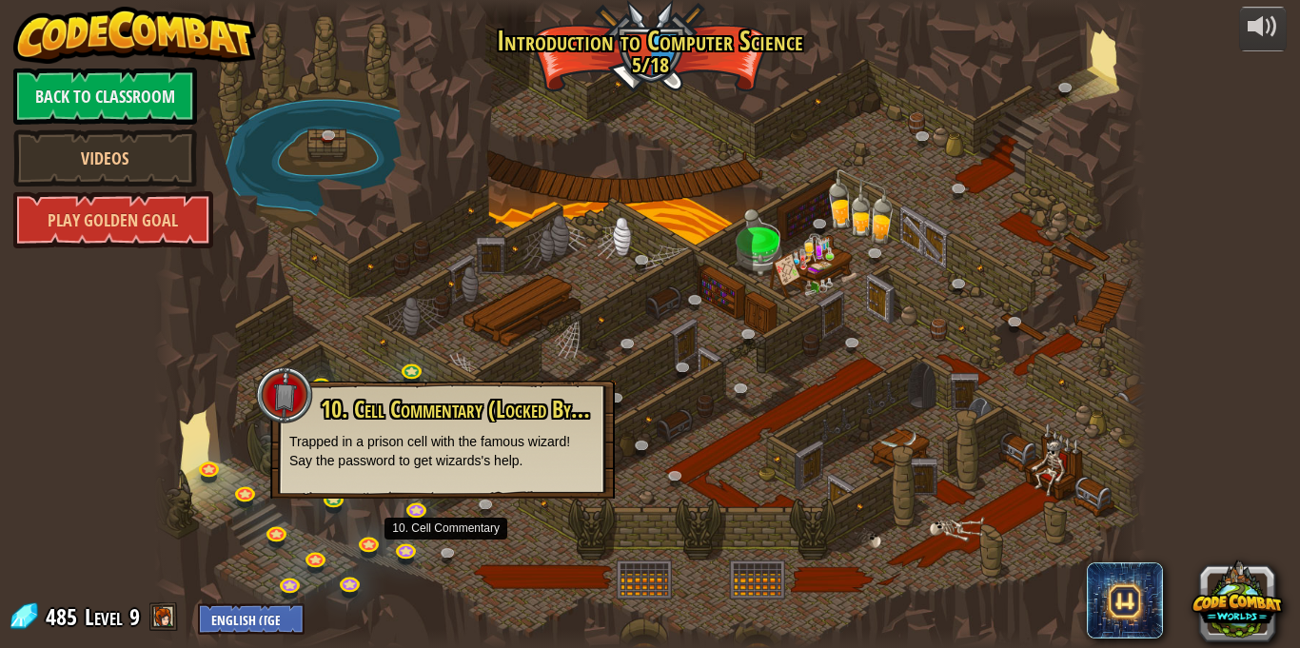
click at [524, 495] on div "10. Cell Commentary (Locked By Teacher) Trapped in a prison cell with the famou…" at bounding box center [442, 440] width 345 height 118
click at [502, 537] on div at bounding box center [650, 324] width 992 height 648
